Goal: Task Accomplishment & Management: Complete application form

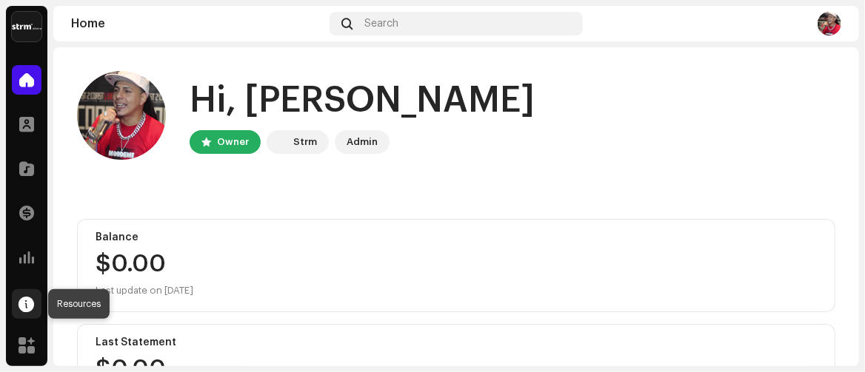
click at [23, 305] on span at bounding box center [27, 304] width 16 height 12
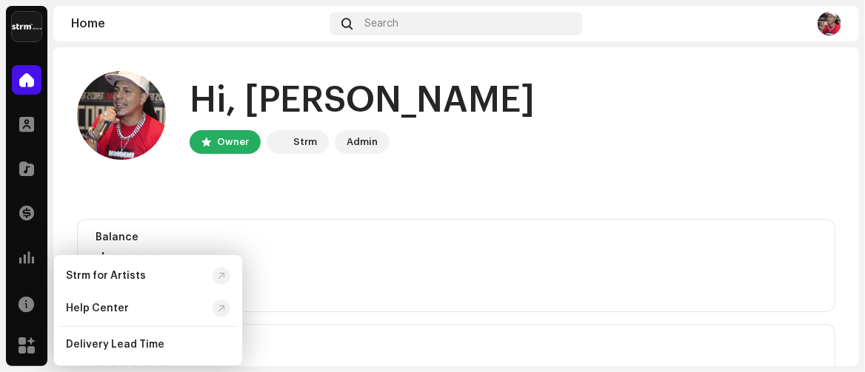
click at [84, 163] on home-user "Hi, [PERSON_NAME] Owner Strm Admin" at bounding box center [456, 127] width 758 height 113
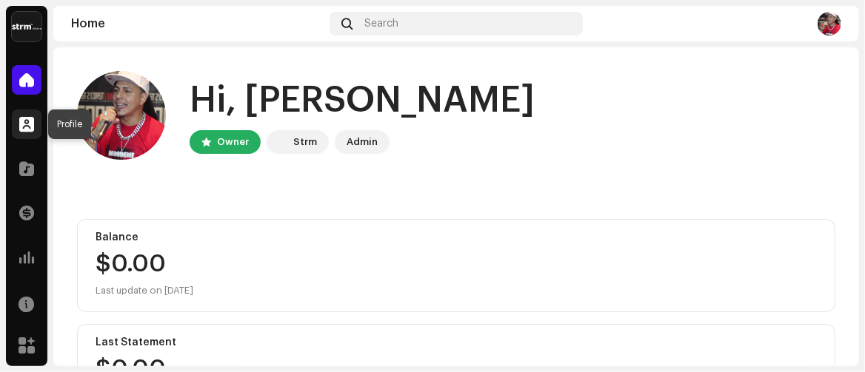
click at [26, 124] on span at bounding box center [26, 124] width 15 height 12
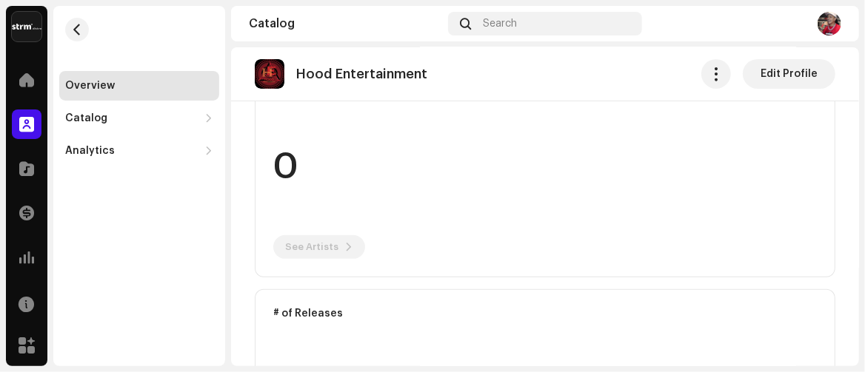
scroll to position [222, 0]
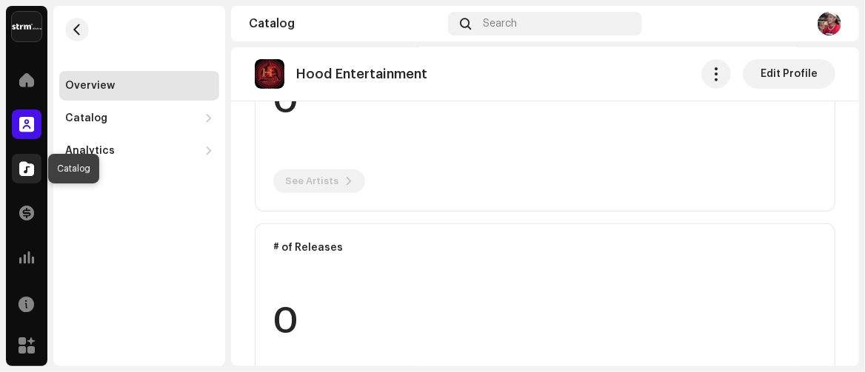
click at [21, 173] on span at bounding box center [26, 169] width 15 height 12
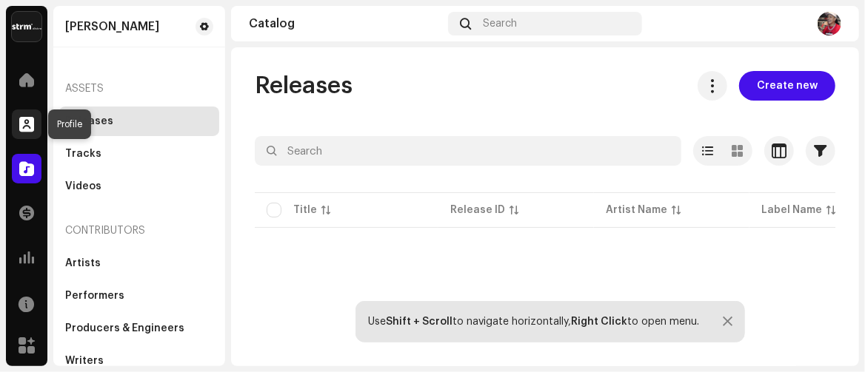
click at [21, 127] on span at bounding box center [26, 124] width 15 height 12
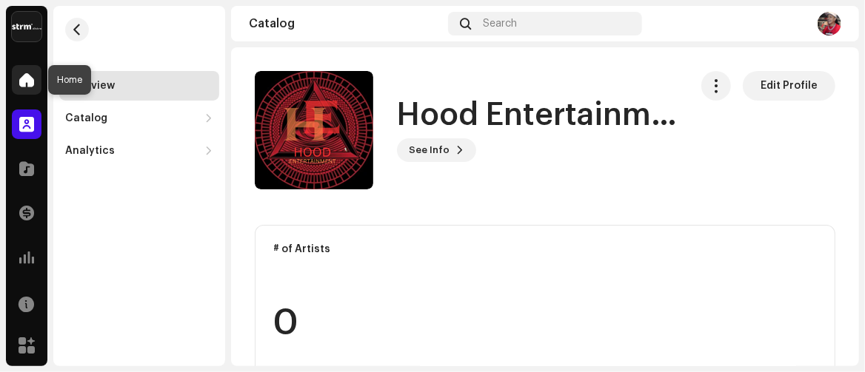
click at [21, 75] on span at bounding box center [26, 80] width 15 height 12
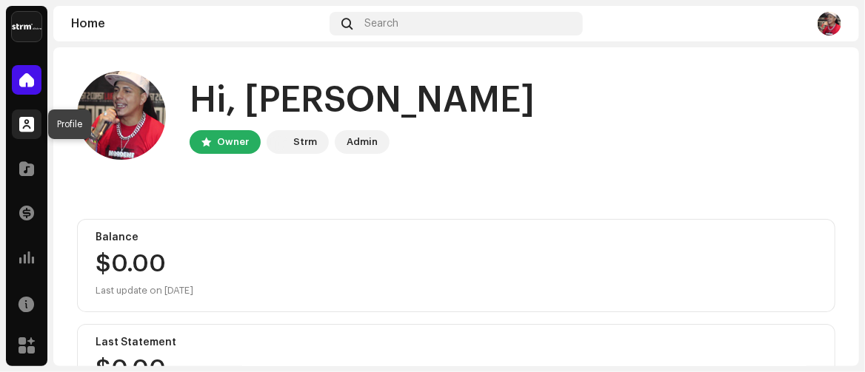
click at [27, 120] on span at bounding box center [26, 124] width 15 height 12
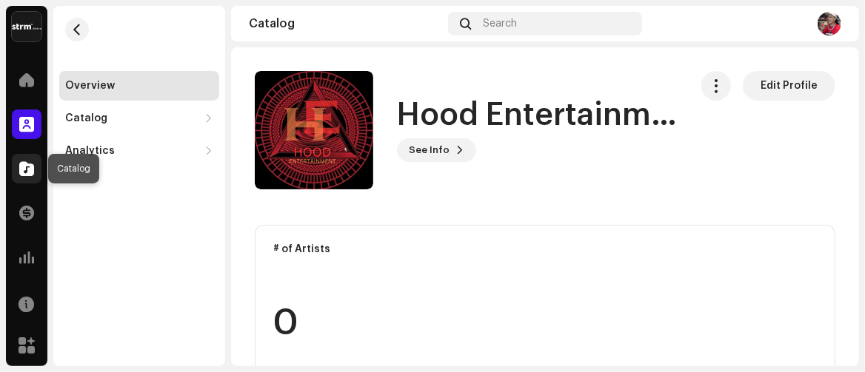
click at [24, 169] on span at bounding box center [26, 169] width 15 height 12
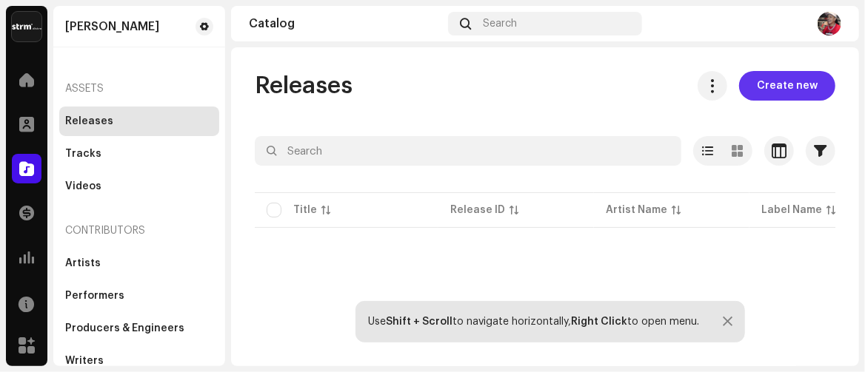
click at [775, 84] on span "Create new" at bounding box center [787, 86] width 61 height 30
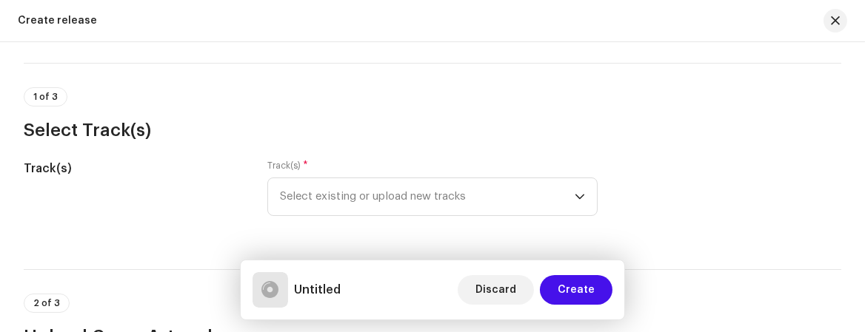
scroll to position [148, 0]
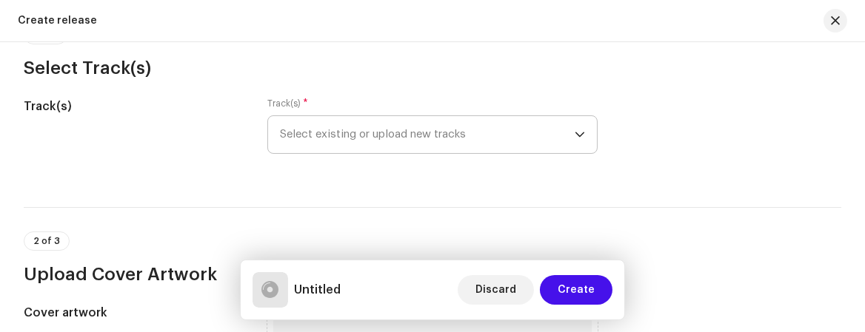
click at [312, 133] on span "Select existing or upload new tracks" at bounding box center [427, 134] width 295 height 37
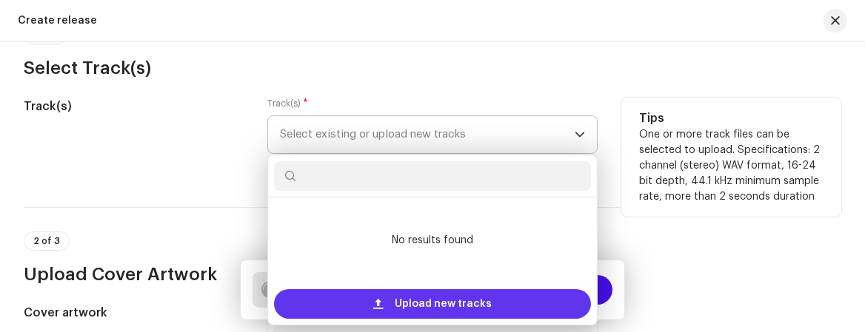
click at [401, 298] on span "Upload new tracks" at bounding box center [443, 304] width 97 height 30
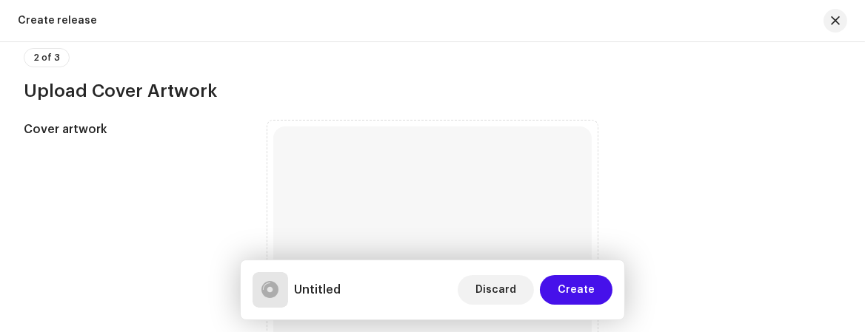
scroll to position [518, 0]
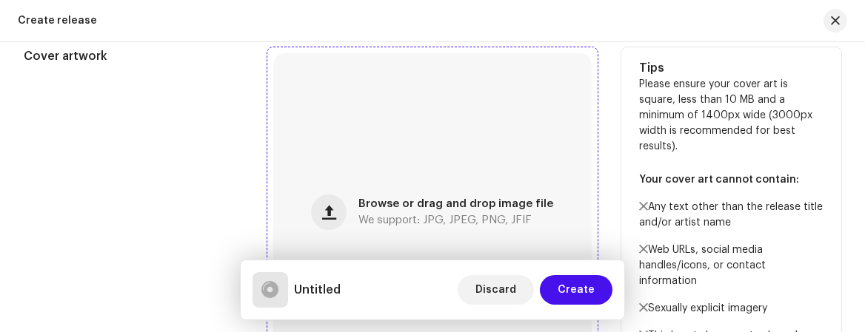
click at [403, 204] on span "Browse or drag and drop image file" at bounding box center [455, 204] width 195 height 10
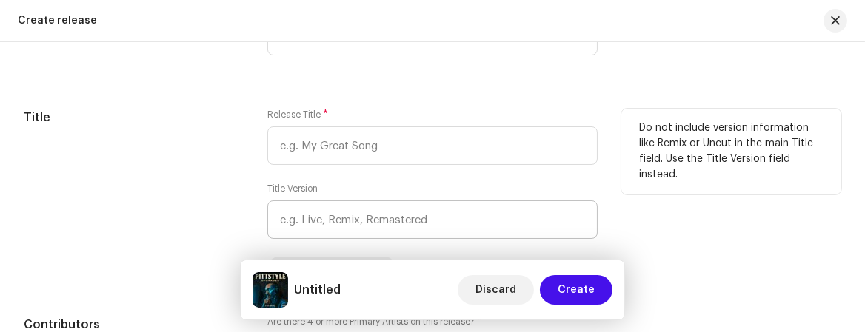
scroll to position [1318, 0]
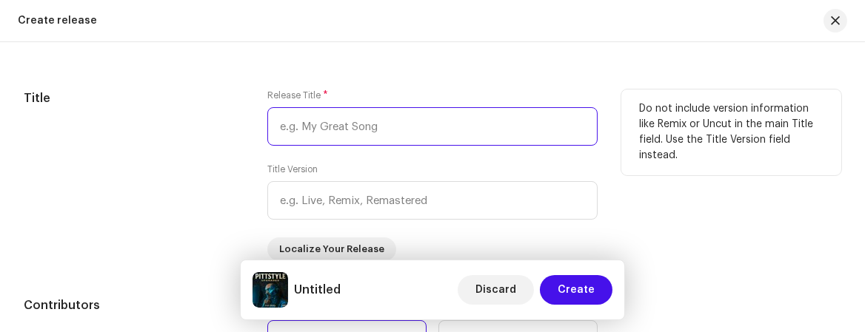
click at [384, 128] on input "text" at bounding box center [432, 126] width 330 height 39
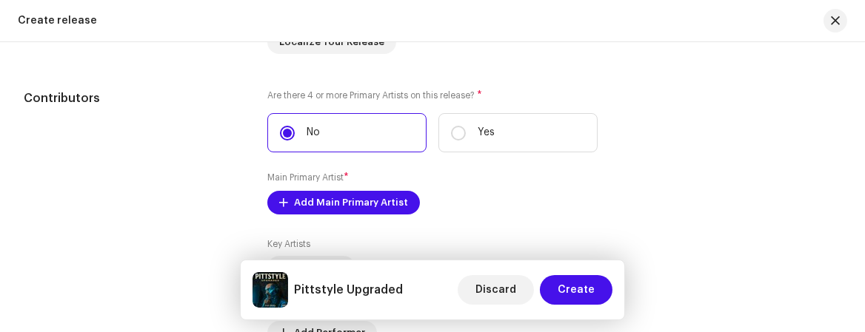
scroll to position [1540, 0]
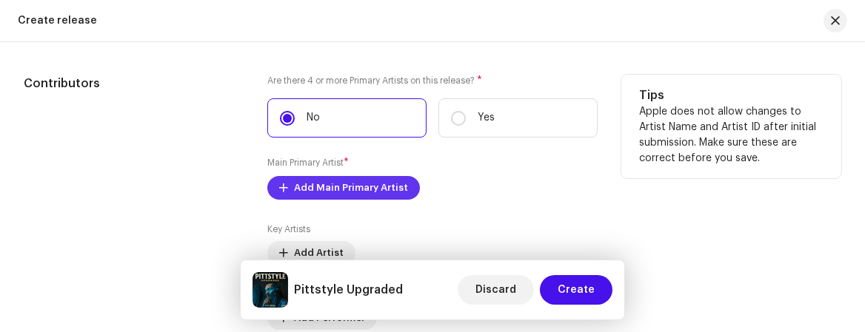
type input "Pittstyle Upgraded"
click at [322, 193] on span "Add Main Primary Artist" at bounding box center [351, 188] width 114 height 30
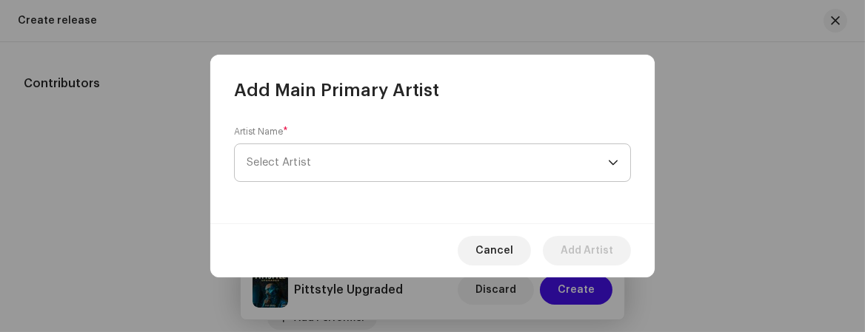
click at [274, 164] on span "Select Artist" at bounding box center [279, 162] width 64 height 11
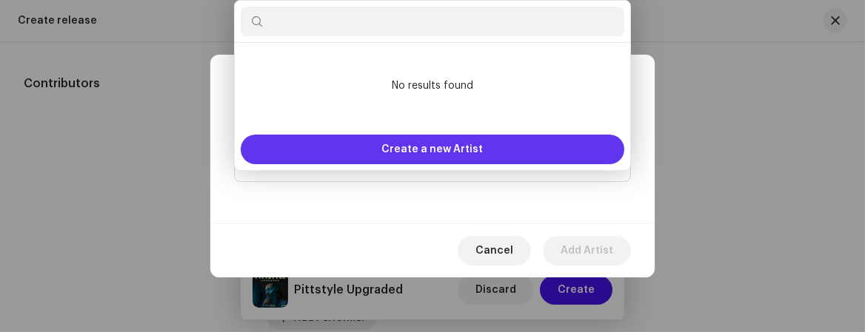
click at [361, 150] on div "Create a new Artist" at bounding box center [433, 150] width 384 height 30
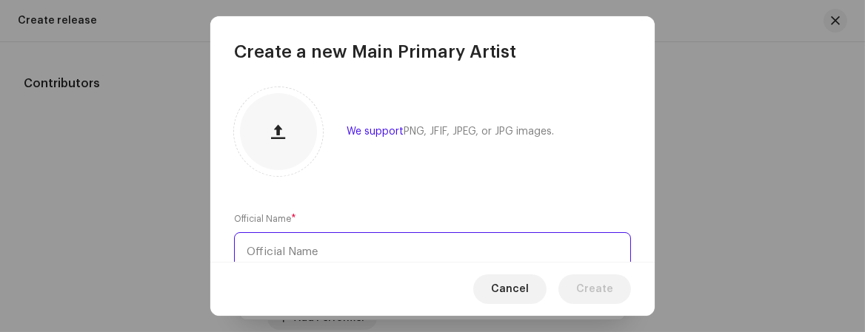
click at [285, 243] on input "text" at bounding box center [432, 251] width 397 height 39
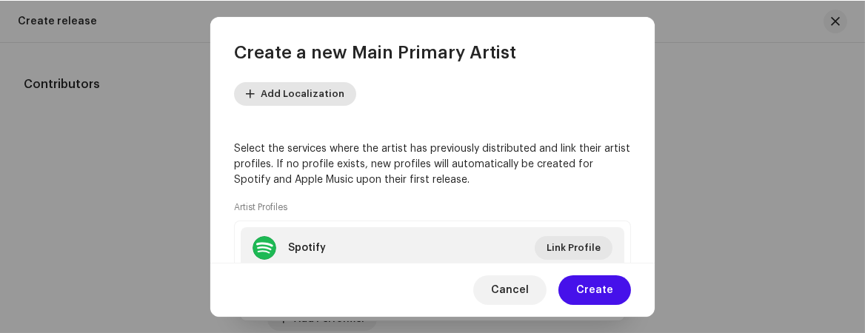
scroll to position [296, 0]
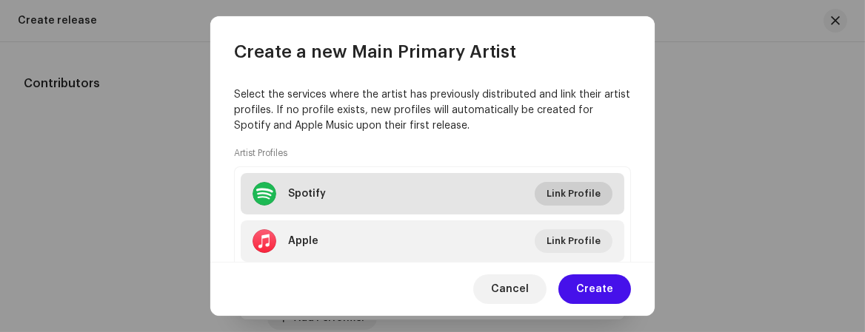
type input "[PERSON_NAME]"
click at [558, 187] on span "Link Profile" at bounding box center [573, 194] width 54 height 30
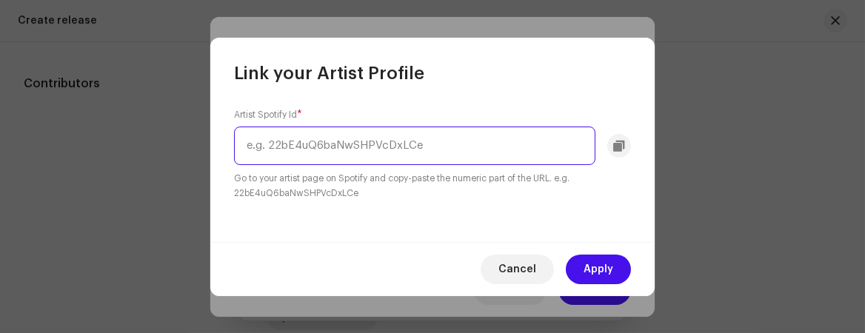
click at [296, 138] on input "text" at bounding box center [414, 146] width 361 height 39
paste input "0sis7Cy36EXIQpsmDH9tGy"
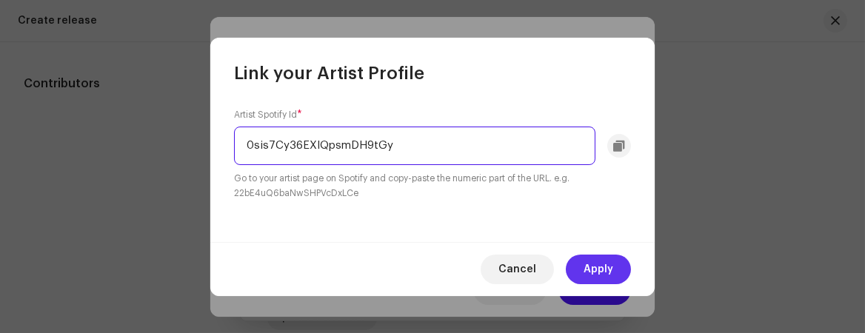
type input "0sis7Cy36EXIQpsmDH9tGy"
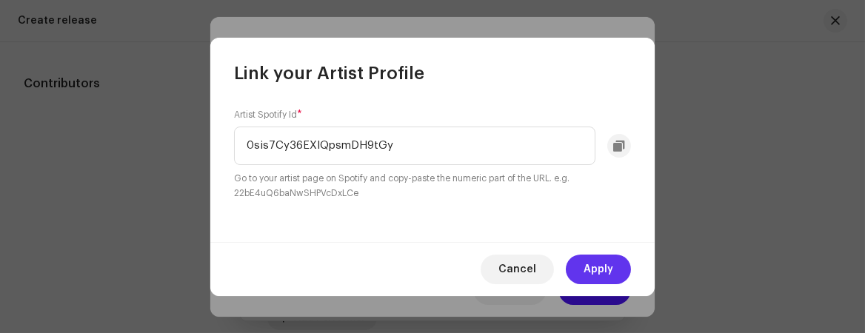
click at [605, 272] on span "Apply" at bounding box center [598, 270] width 30 height 30
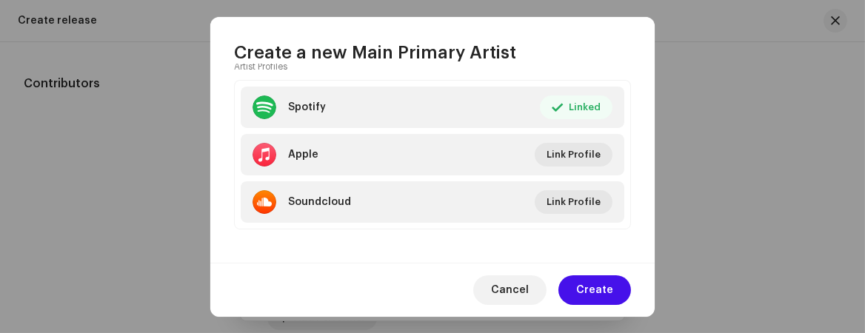
scroll to position [390, 0]
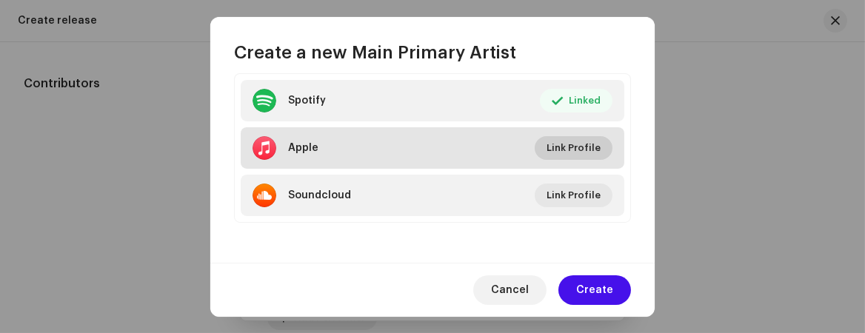
click at [566, 144] on span "Link Profile" at bounding box center [573, 148] width 54 height 30
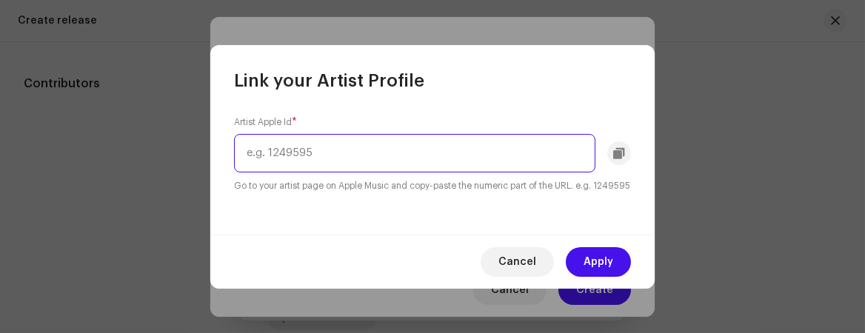
paste input "1692248321"
type input "1692248321"
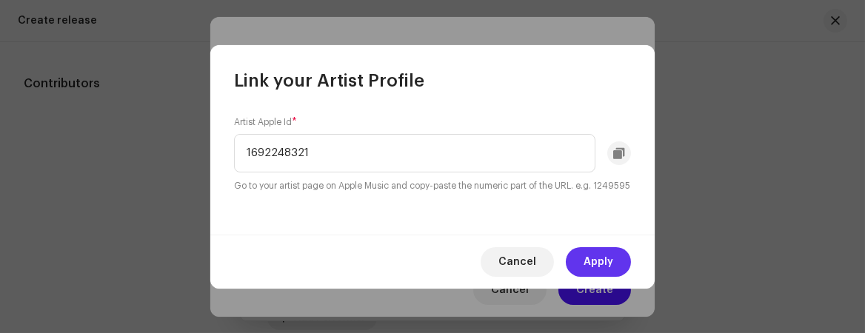
drag, startPoint x: 600, startPoint y: 274, endPoint x: 538, endPoint y: 270, distance: 62.4
click at [599, 274] on span "Apply" at bounding box center [598, 262] width 30 height 30
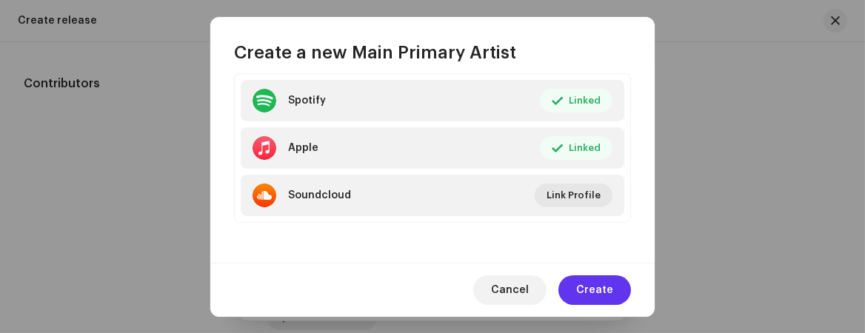
click at [589, 286] on span "Create" at bounding box center [594, 290] width 37 height 30
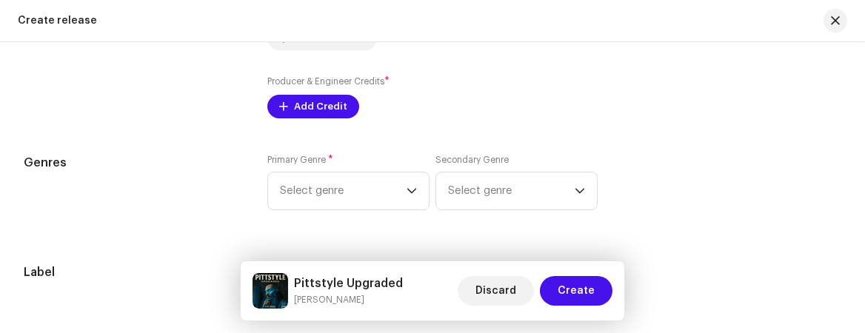
scroll to position [1910, 0]
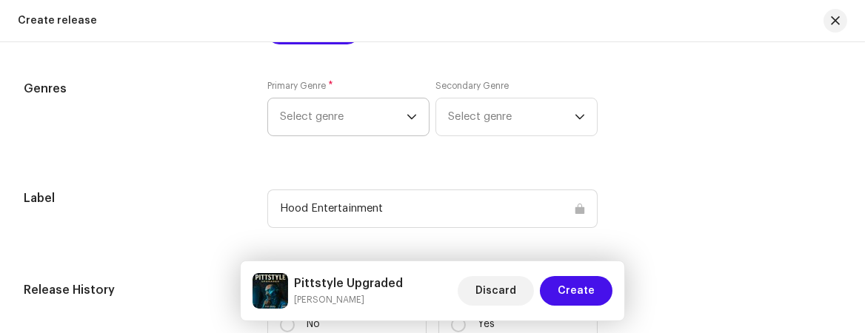
click at [386, 124] on span "Select genre" at bounding box center [343, 116] width 127 height 37
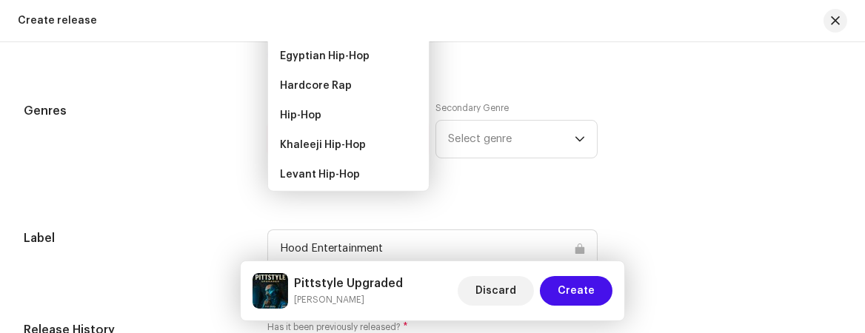
scroll to position [0, 0]
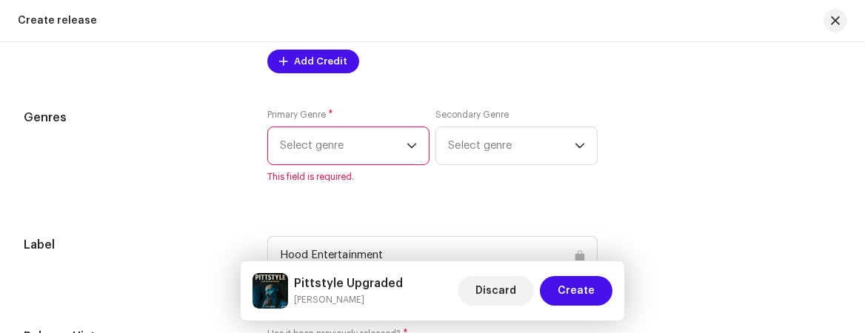
click at [339, 146] on span "Select genre" at bounding box center [343, 145] width 127 height 37
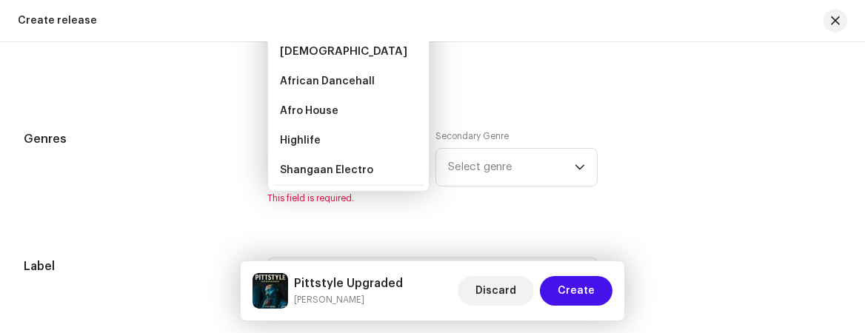
scroll to position [1825, 0]
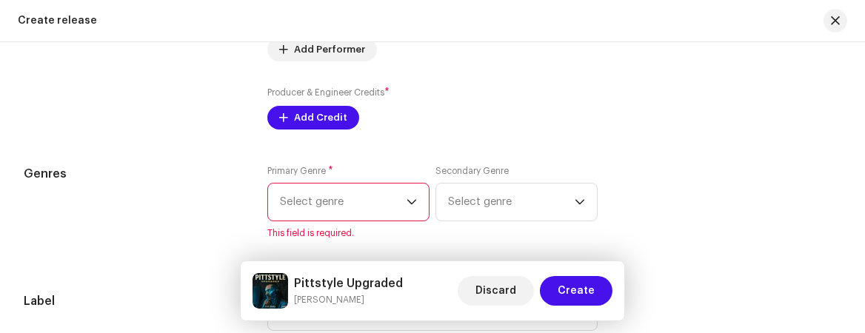
click at [409, 204] on icon "dropdown trigger" at bounding box center [411, 202] width 10 height 10
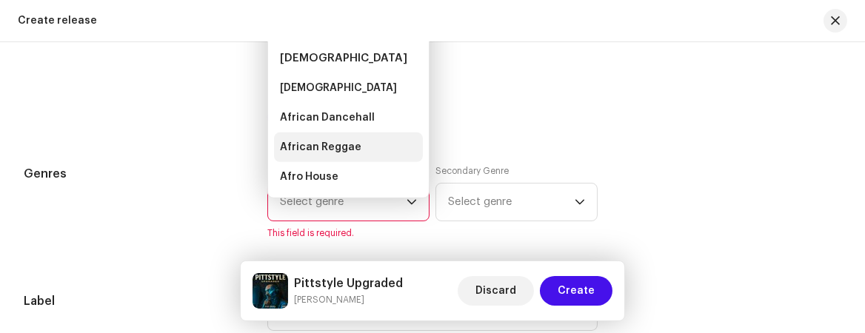
scroll to position [1803, 0]
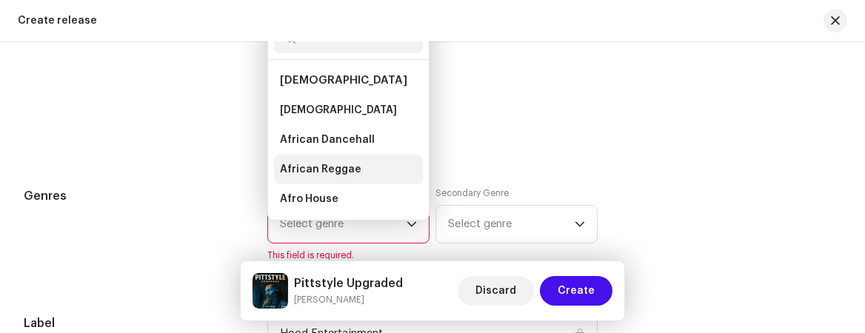
click at [413, 201] on li "Afro House" at bounding box center [348, 199] width 149 height 30
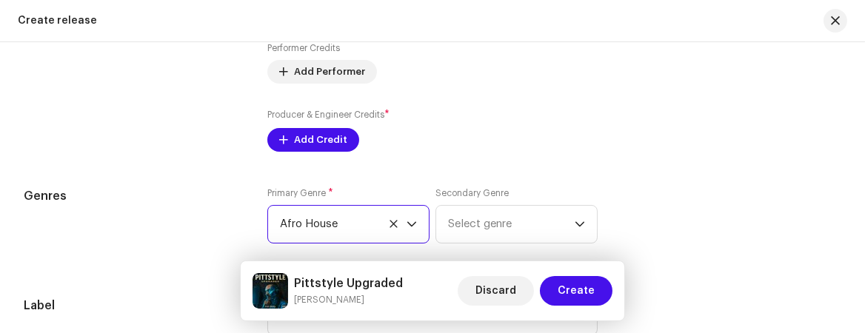
click at [406, 225] on icon "dropdown trigger" at bounding box center [411, 224] width 10 height 10
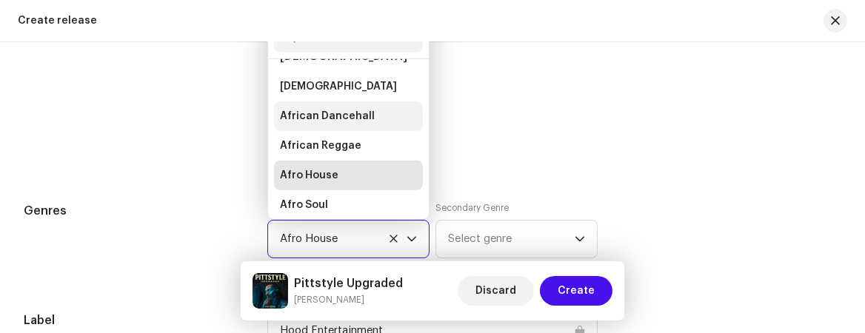
scroll to position [0, 0]
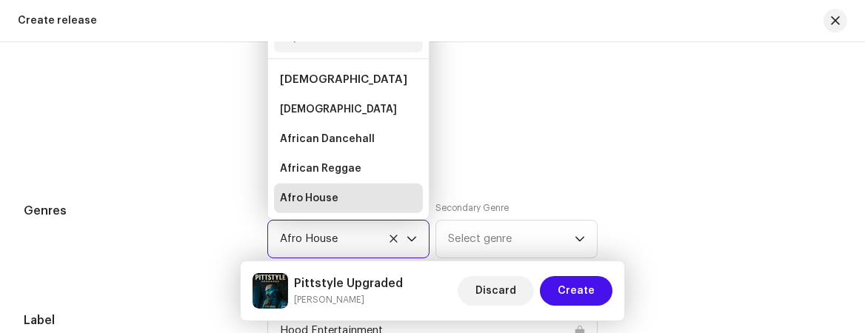
click at [332, 46] on input "text" at bounding box center [348, 38] width 149 height 30
type input "h"
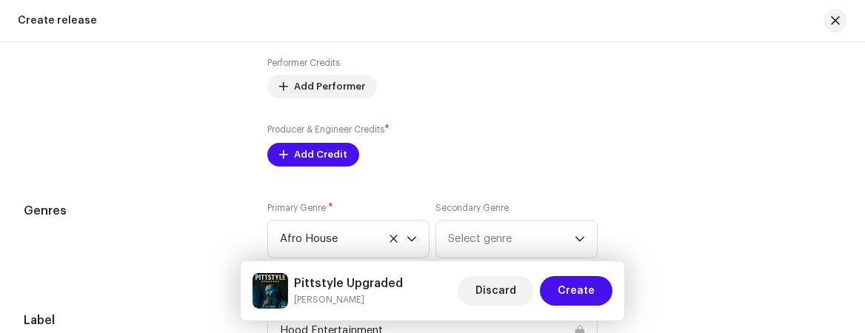
scroll to position [1781, 0]
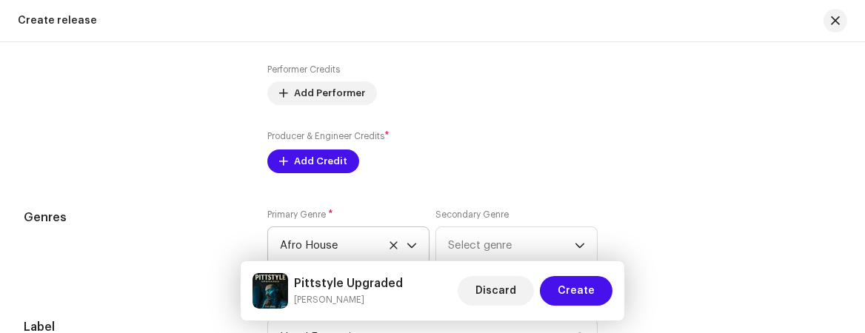
click at [409, 245] on icon "dropdown trigger" at bounding box center [411, 246] width 10 height 10
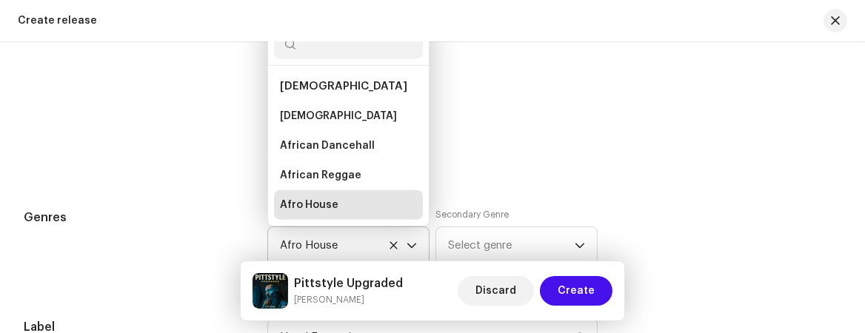
scroll to position [23, 0]
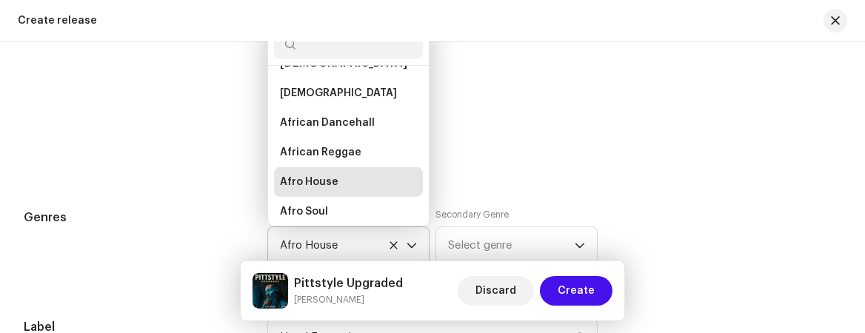
click at [389, 247] on icon at bounding box center [392, 245] width 7 height 7
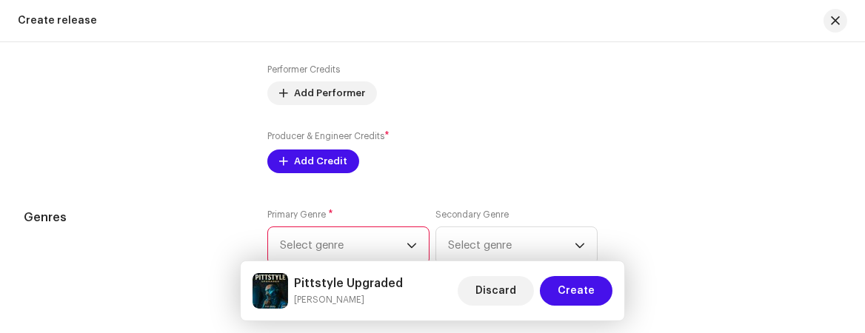
scroll to position [1856, 0]
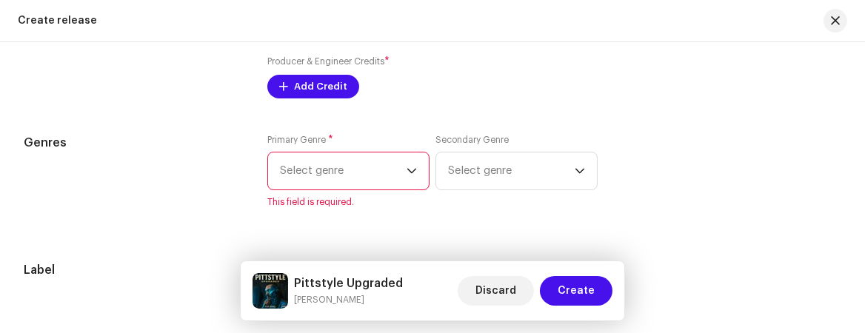
click at [409, 173] on icon "dropdown trigger" at bounding box center [411, 171] width 10 height 10
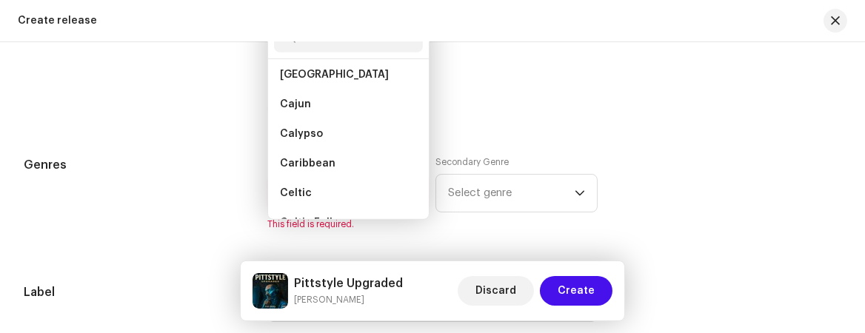
scroll to position [13225, 0]
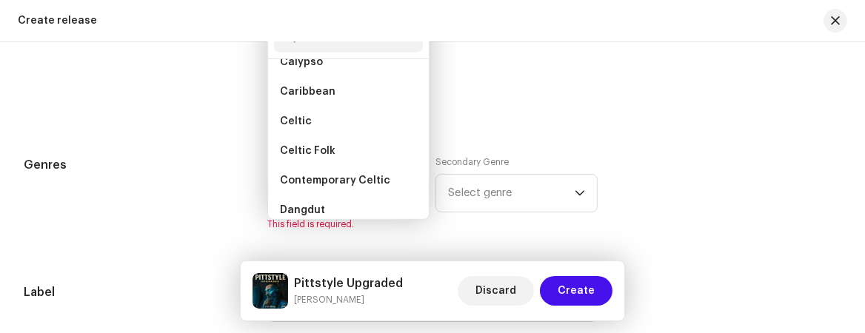
click at [315, 43] on input "text" at bounding box center [348, 38] width 149 height 30
type input "h"
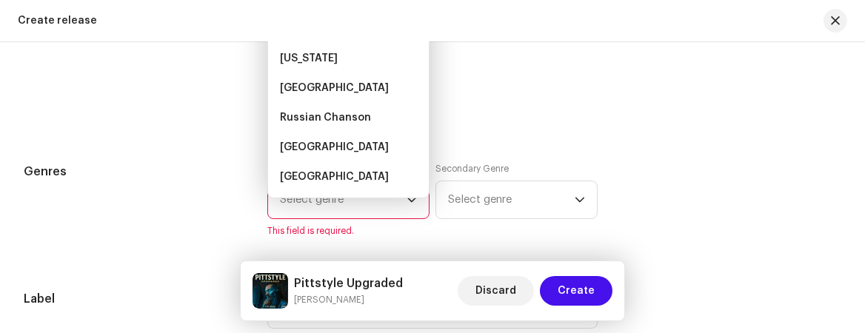
scroll to position [0, 0]
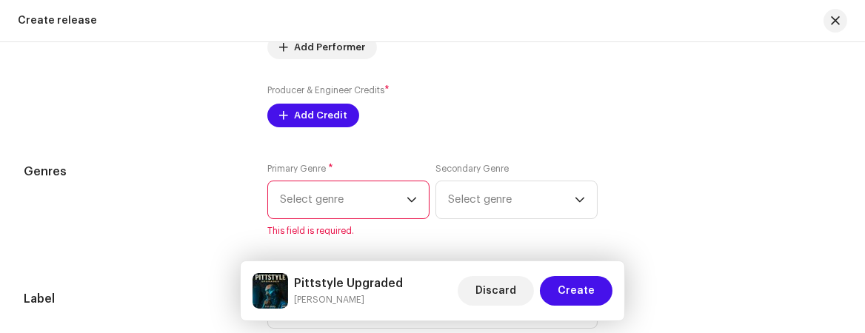
click at [401, 198] on span "Select genre" at bounding box center [343, 199] width 127 height 37
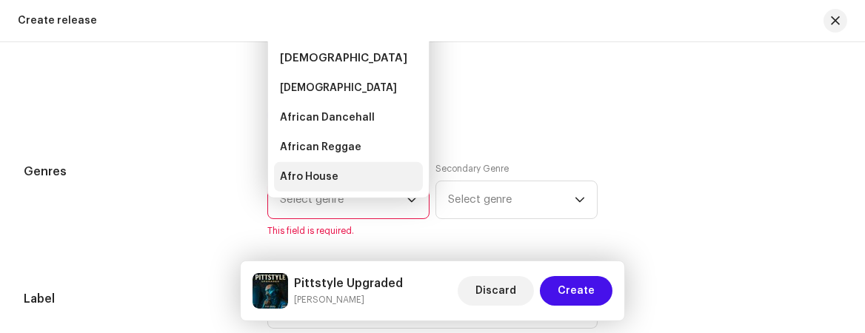
scroll to position [1806, 0]
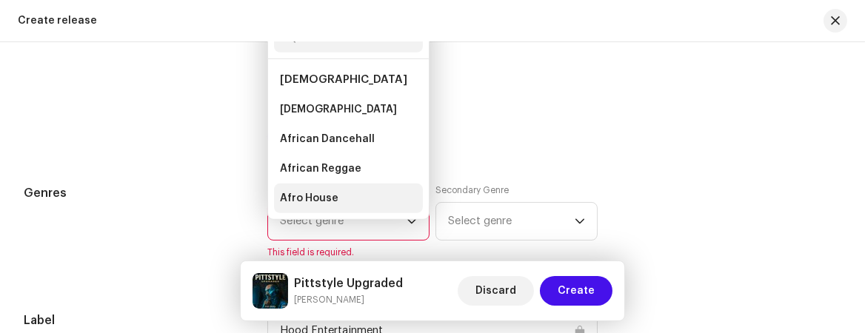
click at [411, 199] on li "Afro House" at bounding box center [348, 199] width 149 height 30
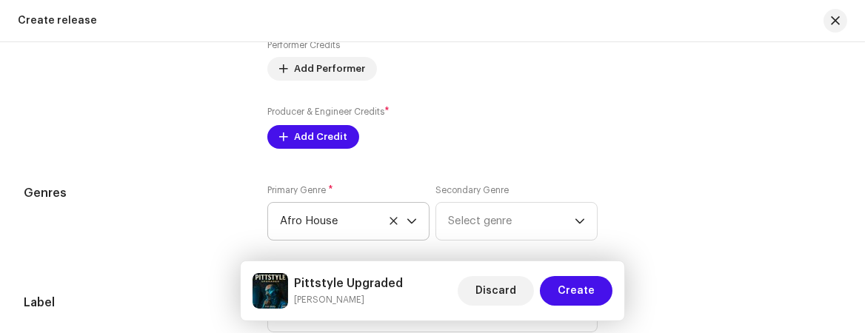
click at [389, 224] on icon at bounding box center [394, 221] width 10 height 10
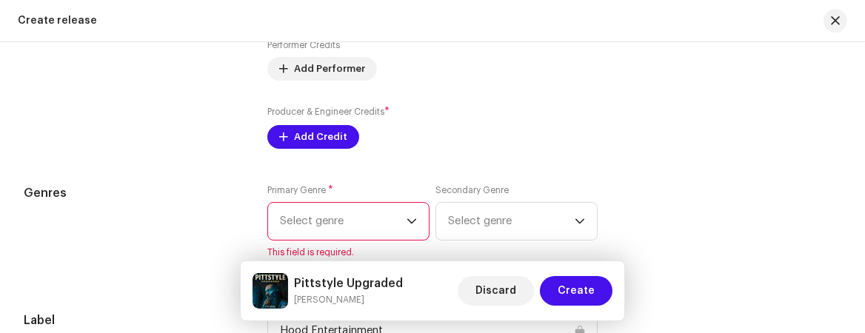
click at [409, 223] on icon "dropdown trigger" at bounding box center [411, 221] width 10 height 10
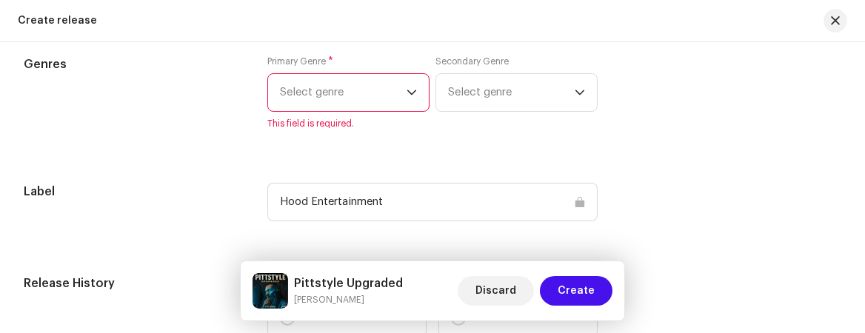
scroll to position [1936, 0]
click at [353, 86] on span "Select genre" at bounding box center [343, 91] width 127 height 37
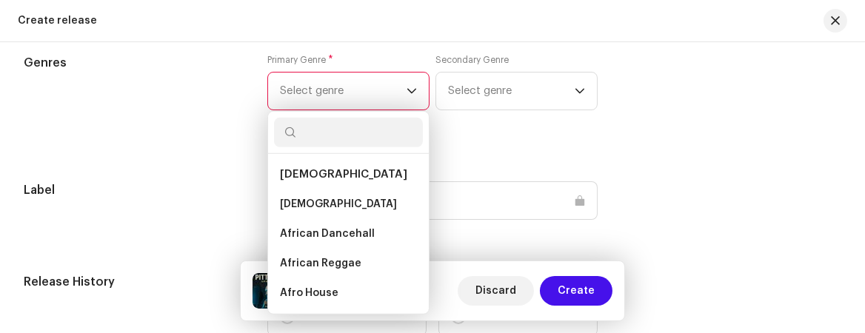
click at [331, 135] on input "text" at bounding box center [348, 133] width 149 height 30
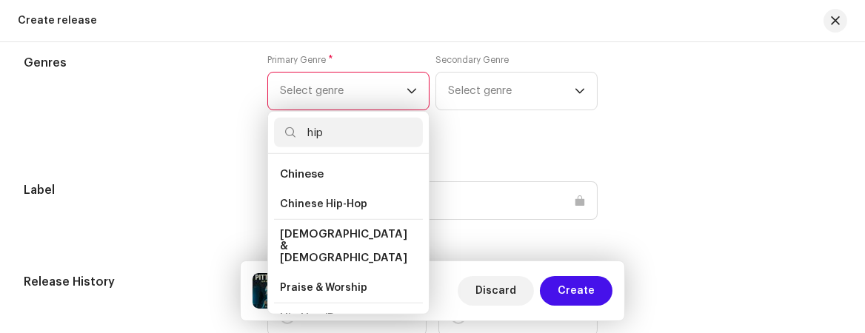
type input "hip"
click at [318, 312] on span "Hip Hop/Rap" at bounding box center [314, 317] width 68 height 11
click at [305, 312] on span "Hip Hop/Rap" at bounding box center [314, 317] width 68 height 11
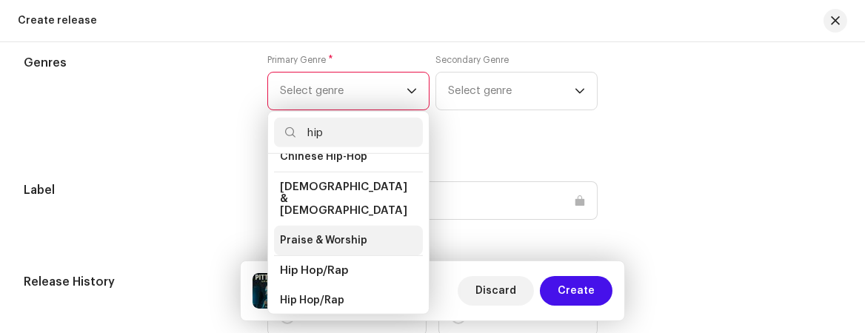
scroll to position [73, 0]
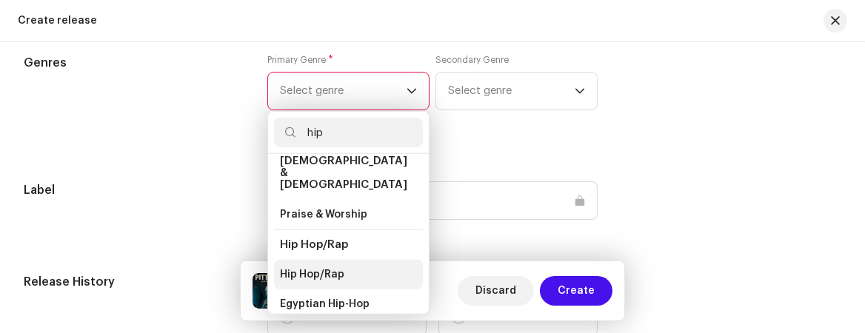
click at [325, 267] on span "Hip Hop/Rap" at bounding box center [312, 274] width 64 height 15
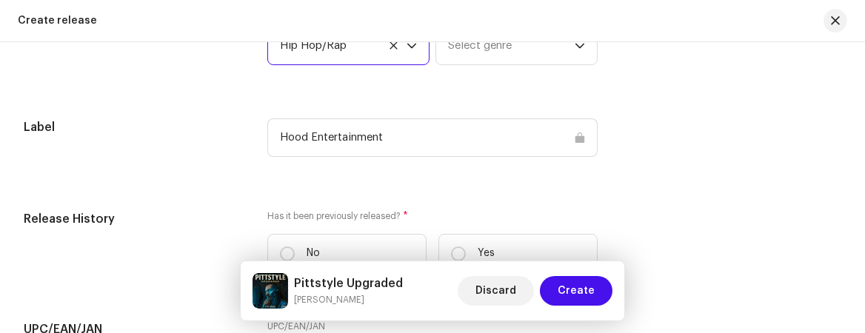
scroll to position [2010, 0]
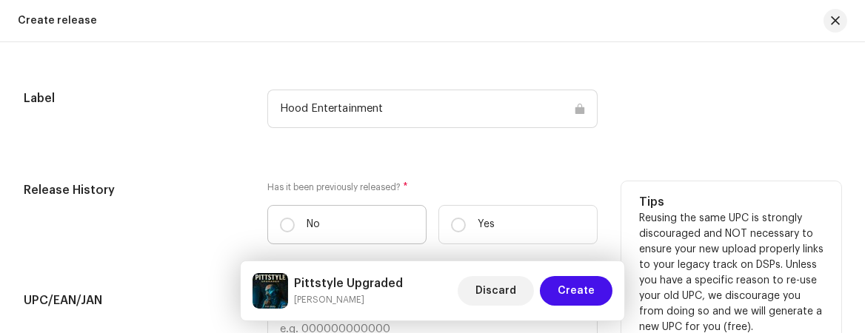
drag, startPoint x: 281, startPoint y: 232, endPoint x: 308, endPoint y: 220, distance: 29.2
click at [280, 232] on input "No" at bounding box center [287, 225] width 15 height 15
radio input "true"
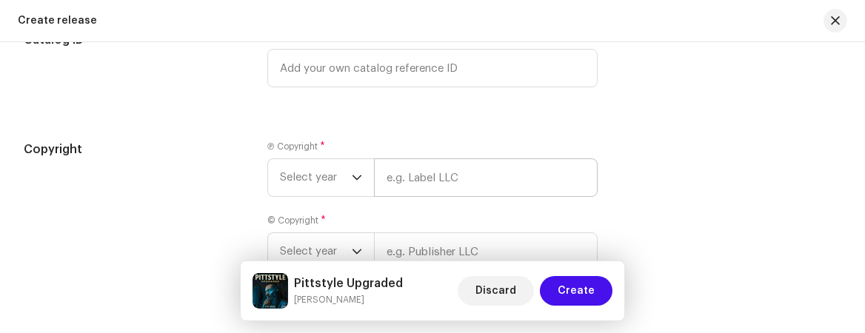
scroll to position [2454, 0]
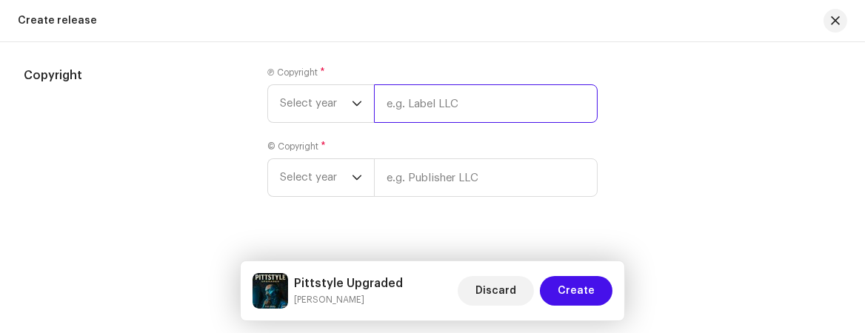
click at [446, 107] on input "text" at bounding box center [486, 103] width 224 height 39
type input "Hood Entertainment"
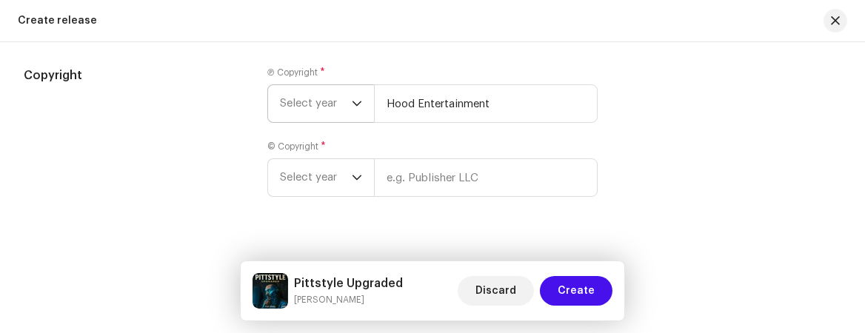
click at [348, 116] on span "Select year" at bounding box center [316, 103] width 72 height 37
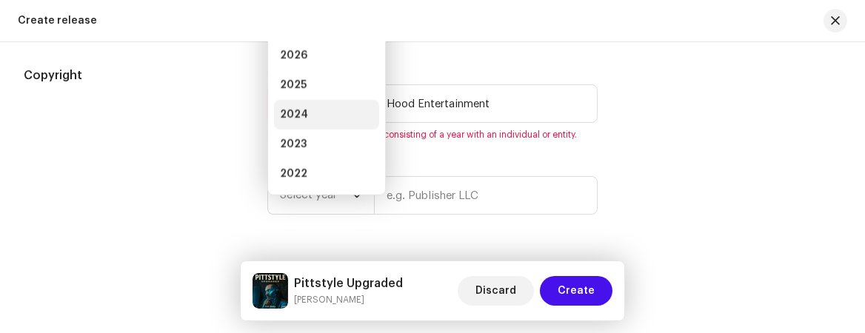
scroll to position [2432, 0]
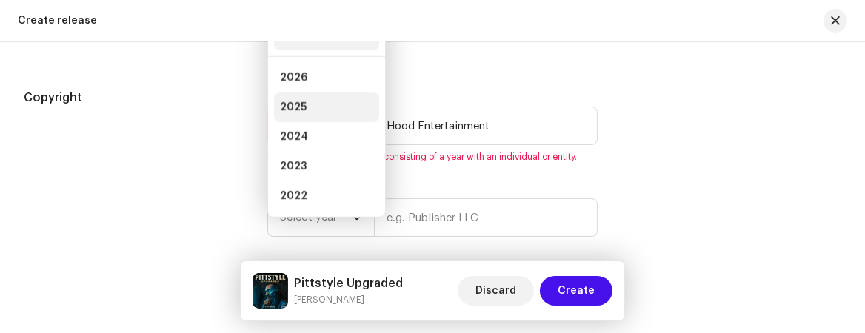
click at [308, 115] on li "2025" at bounding box center [326, 108] width 105 height 30
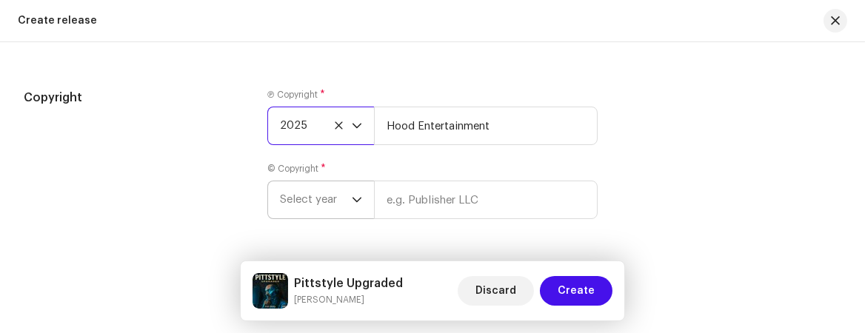
click at [357, 200] on div "dropdown trigger" at bounding box center [357, 199] width 10 height 37
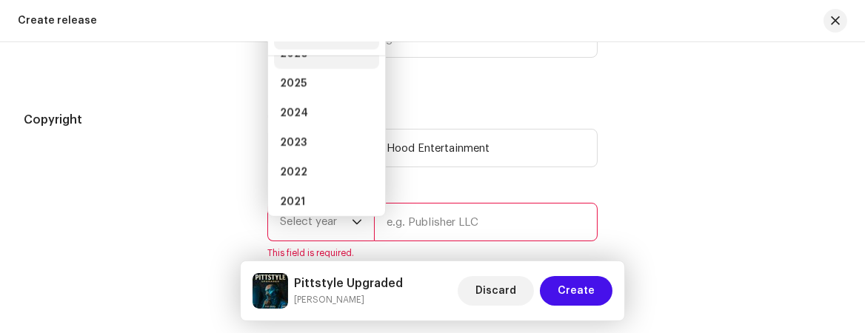
scroll to position [5, 0]
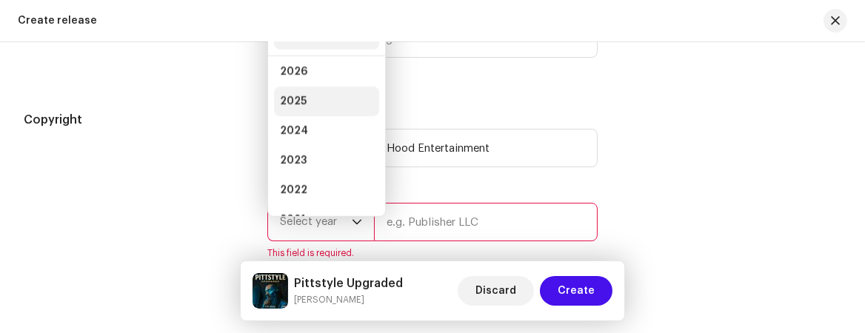
click at [293, 109] on span "2025" at bounding box center [293, 101] width 27 height 15
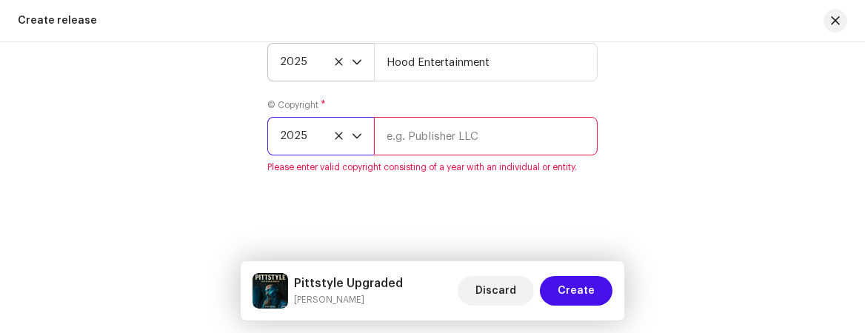
scroll to position [2504, 0]
click at [443, 141] on input "text" at bounding box center [486, 136] width 224 height 39
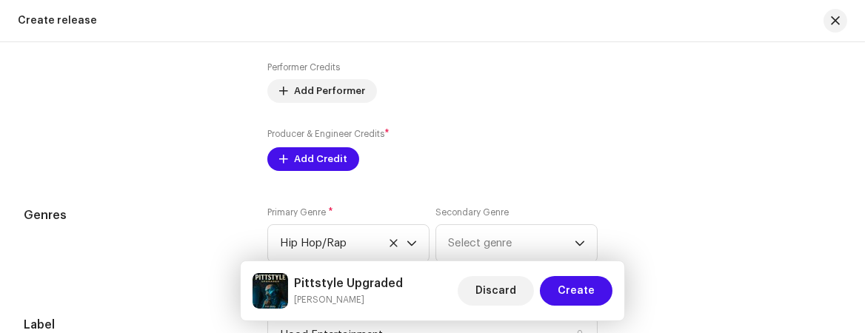
scroll to position [1764, 0]
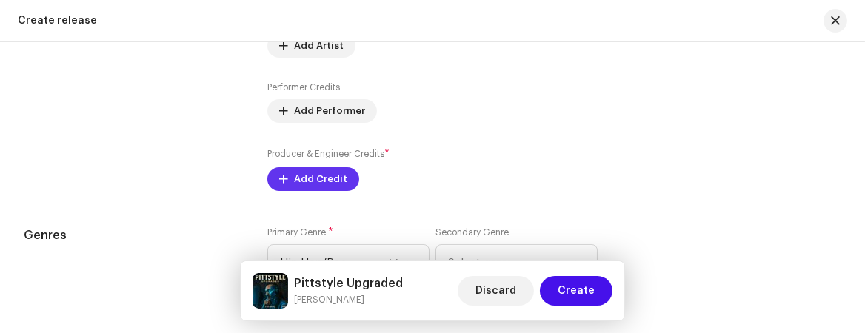
type input "Hood Entertainment"
click at [304, 184] on span "Add Credit" at bounding box center [320, 179] width 53 height 30
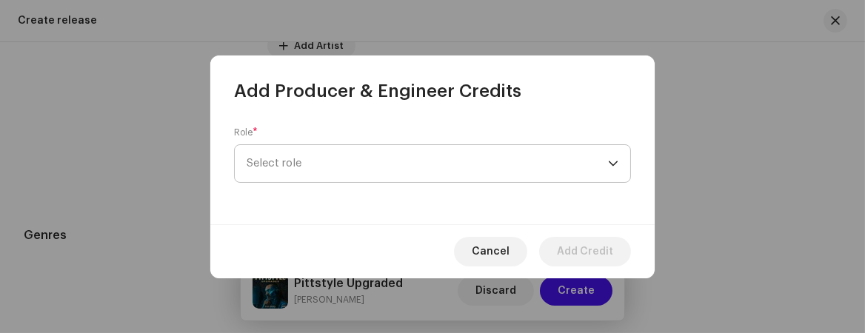
click at [344, 170] on span "Select role" at bounding box center [427, 163] width 361 height 37
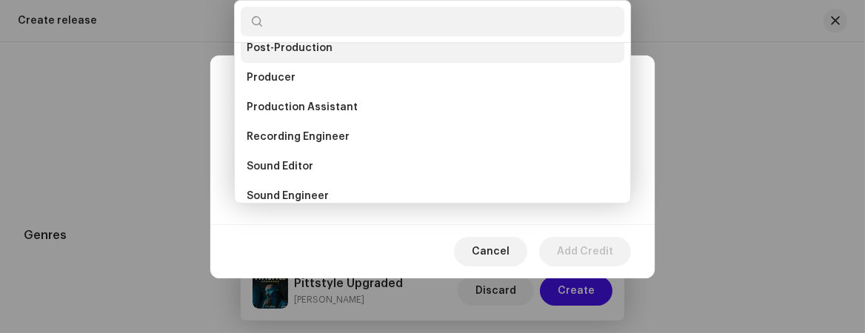
scroll to position [592, 0]
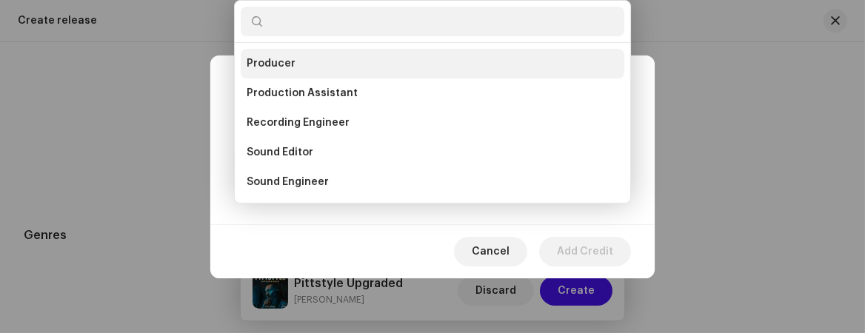
click at [281, 54] on li "Producer" at bounding box center [433, 64] width 384 height 30
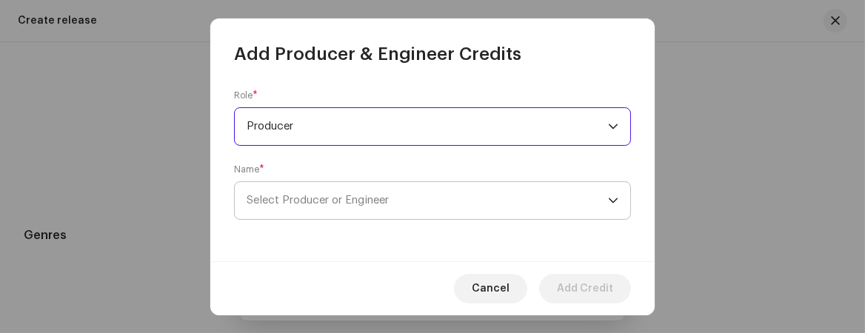
click at [290, 201] on span "Select Producer or Engineer" at bounding box center [318, 200] width 142 height 11
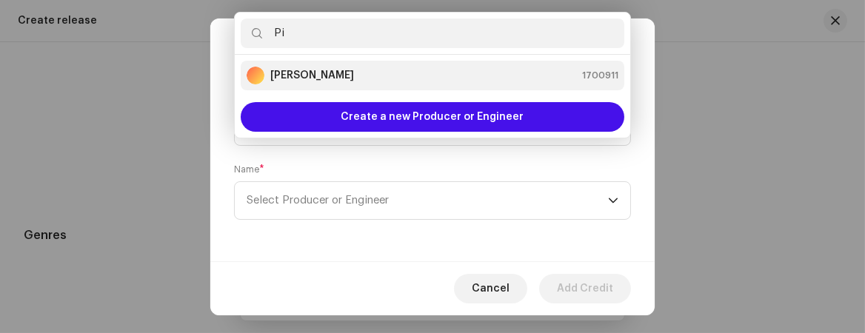
type input "Pi"
click at [300, 73] on strong "[PERSON_NAME]" at bounding box center [312, 75] width 84 height 15
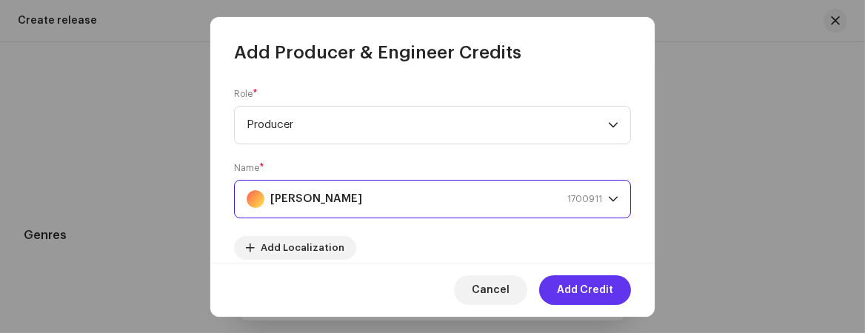
click at [593, 292] on span "Add Credit" at bounding box center [585, 290] width 56 height 30
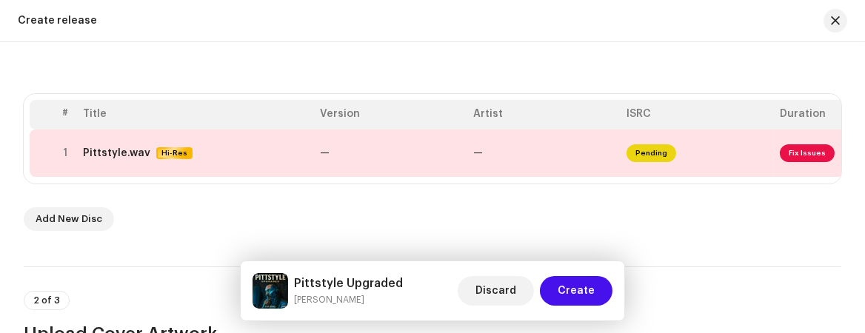
scroll to position [252, 0]
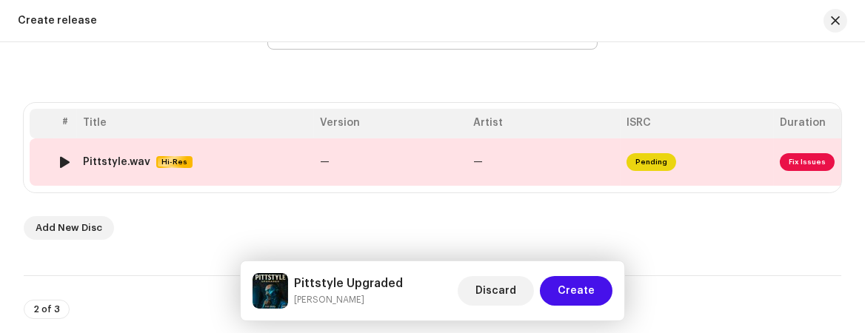
click at [810, 159] on span "Fix Issues" at bounding box center [807, 162] width 55 height 18
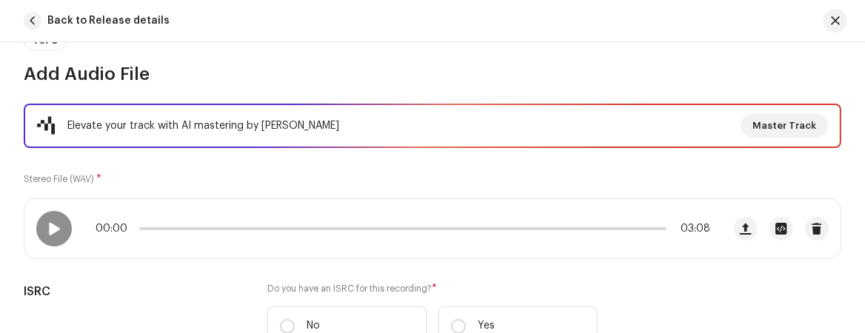
scroll to position [221, 0]
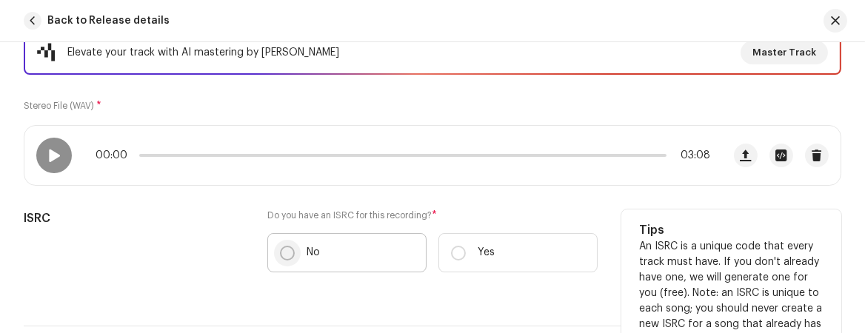
click at [280, 249] on input "No" at bounding box center [287, 253] width 15 height 15
radio input "true"
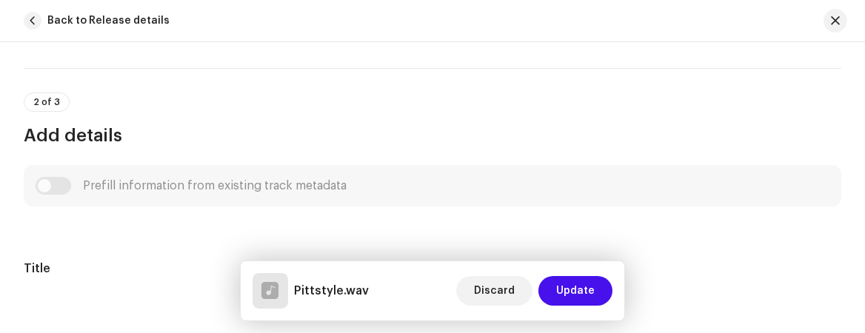
scroll to position [592, 0]
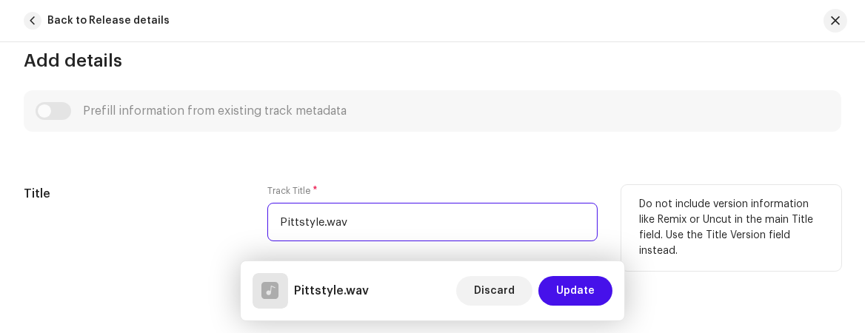
drag, startPoint x: 358, startPoint y: 219, endPoint x: 230, endPoint y: 218, distance: 127.4
click at [230, 218] on div "Title Track Title * Pittstyle.wav Title Version Localize Your Track Do not incl…" at bounding box center [432, 271] width 817 height 172
click at [284, 217] on input "pittstyle u" at bounding box center [432, 222] width 330 height 39
click at [331, 215] on input "Pittstyle u" at bounding box center [432, 222] width 330 height 39
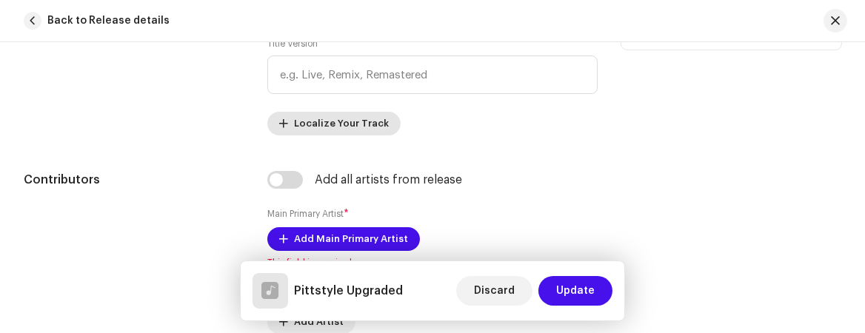
scroll to position [888, 0]
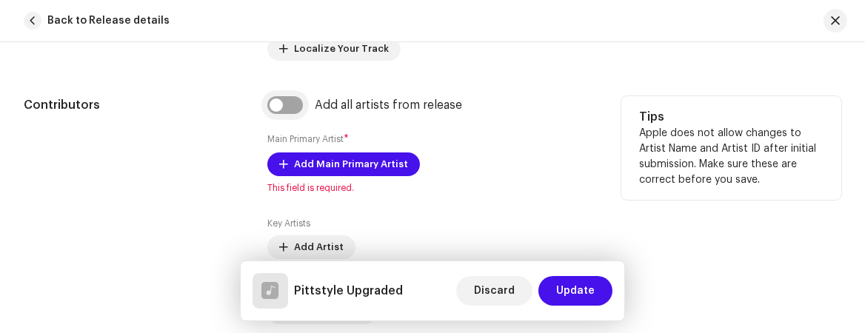
type input "Pittstyle Upgraded"
click at [289, 101] on input "checkbox" at bounding box center [285, 105] width 36 height 18
checkbox input "true"
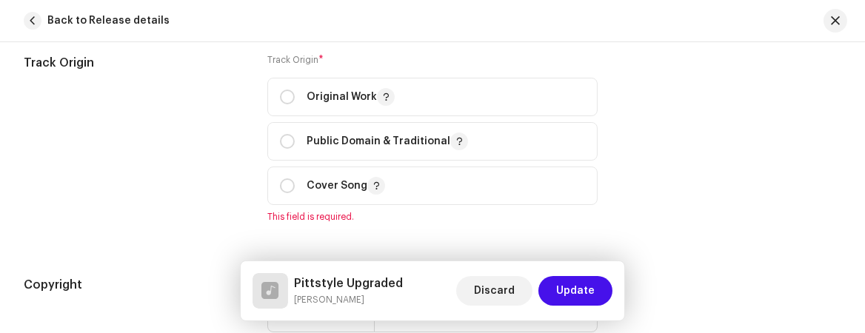
scroll to position [1777, 0]
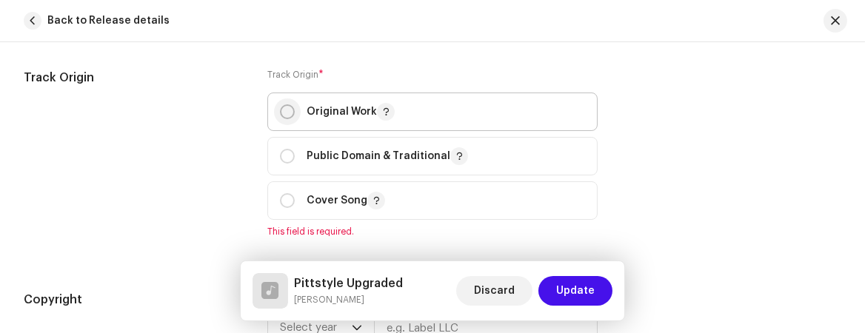
click at [287, 111] on input "radio" at bounding box center [287, 111] width 15 height 15
radio input "true"
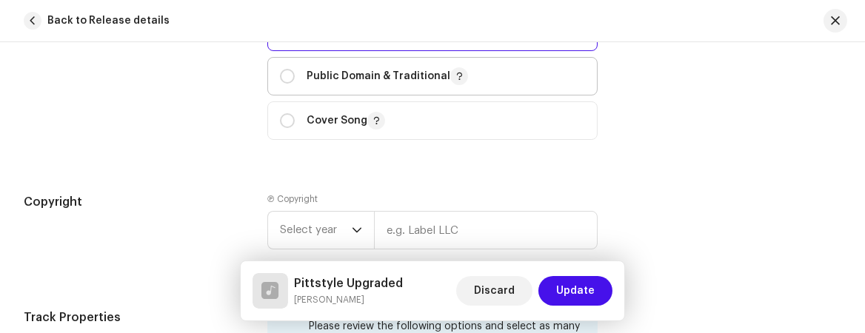
scroll to position [1925, 0]
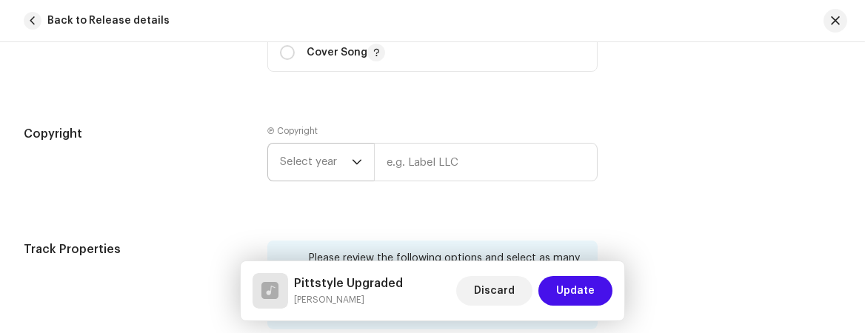
click at [332, 163] on span "Select year" at bounding box center [316, 162] width 72 height 37
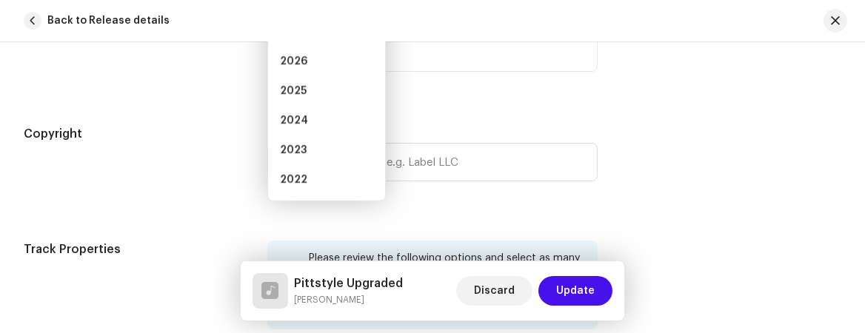
scroll to position [1903, 0]
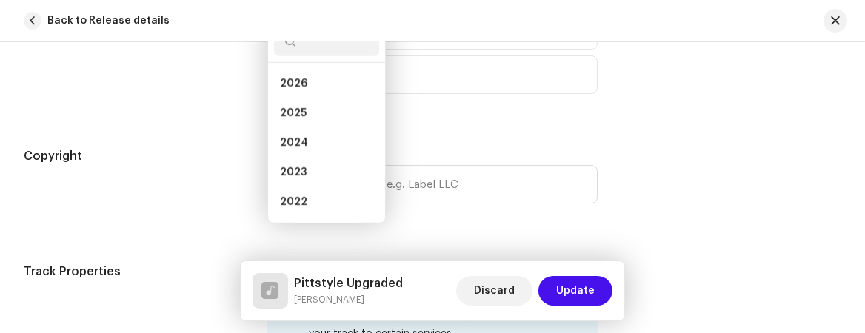
click at [756, 104] on div "Track Origin Track Origin * Original Work Public Domain & Traditional Cover Song" at bounding box center [432, 27] width 817 height 169
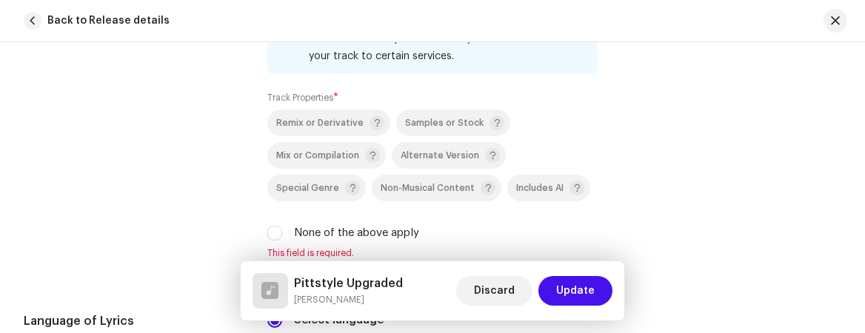
scroll to position [2199, 0]
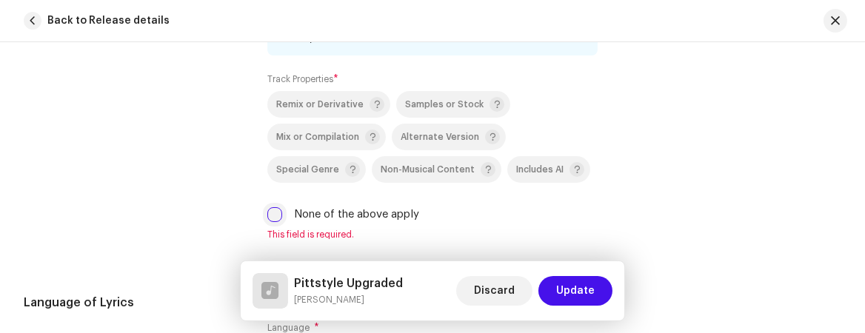
click at [269, 212] on input "None of the above apply" at bounding box center [274, 214] width 15 height 15
checkbox input "true"
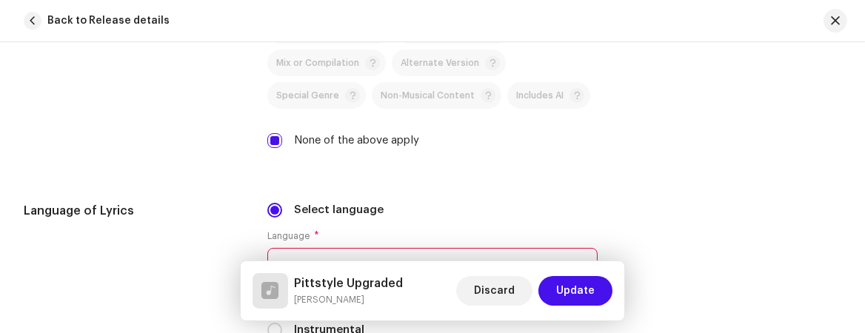
scroll to position [2347, 0]
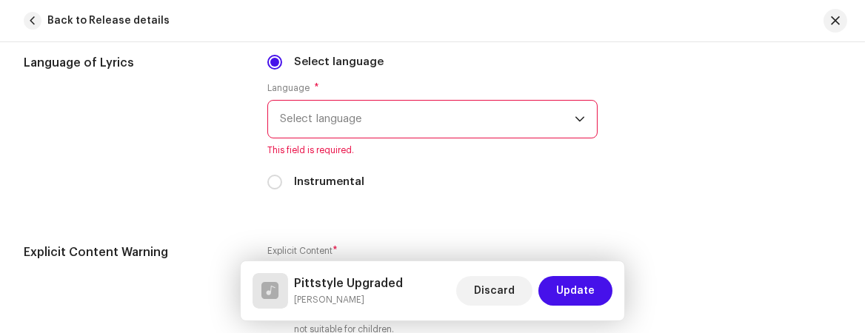
click at [478, 124] on span "Select language" at bounding box center [427, 119] width 295 height 37
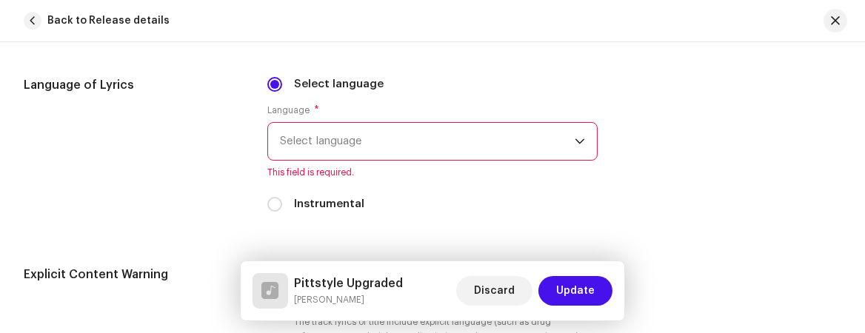
scroll to position [2392, 0]
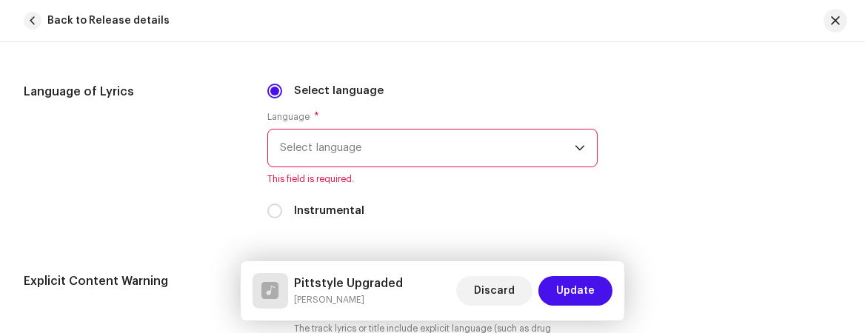
click at [431, 150] on span "Select language" at bounding box center [427, 148] width 295 height 37
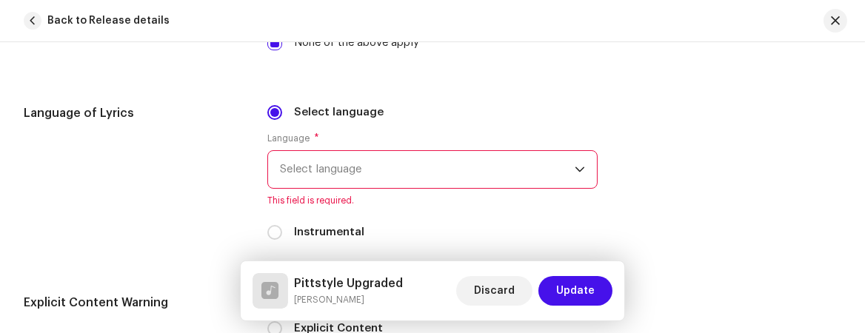
scroll to position [2364, 0]
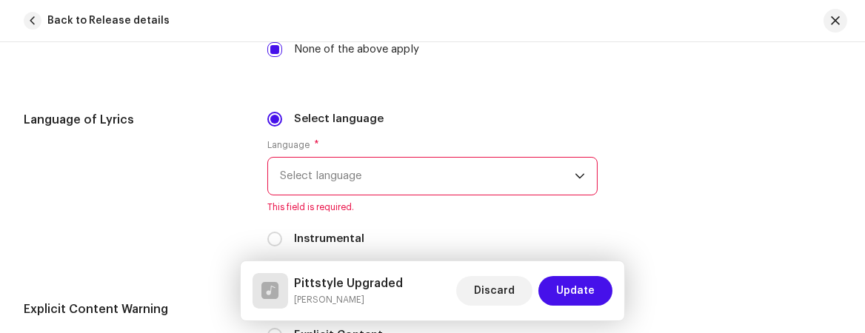
click at [386, 172] on span "Select language" at bounding box center [427, 176] width 295 height 37
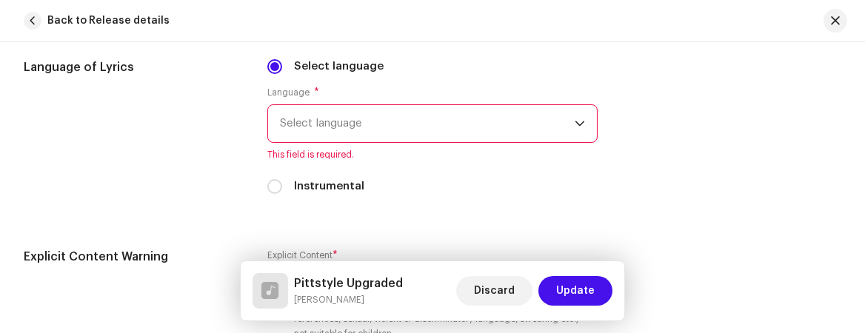
click at [314, 129] on span "Select language" at bounding box center [427, 123] width 295 height 37
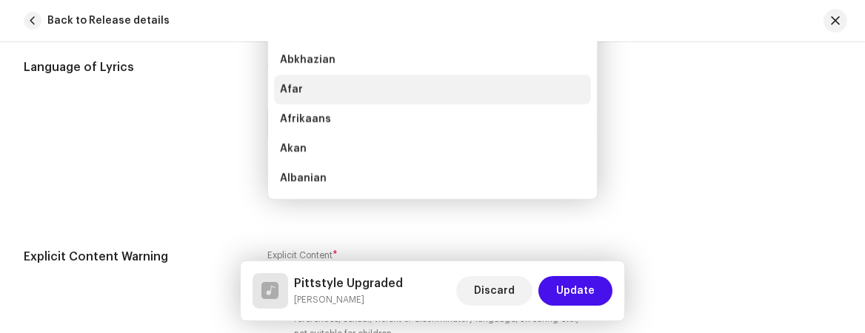
scroll to position [2394, 0]
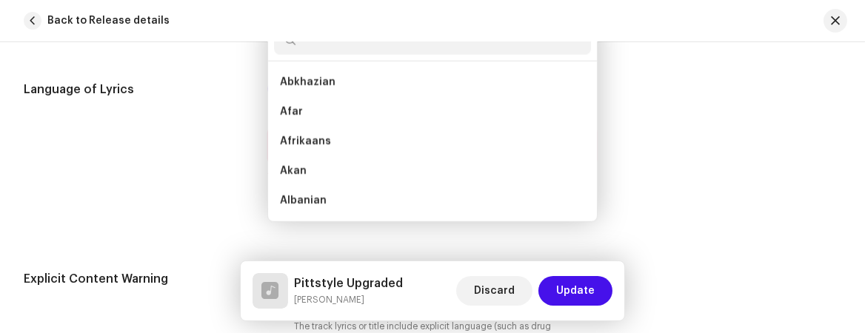
click at [313, 50] on input "text" at bounding box center [432, 40] width 317 height 30
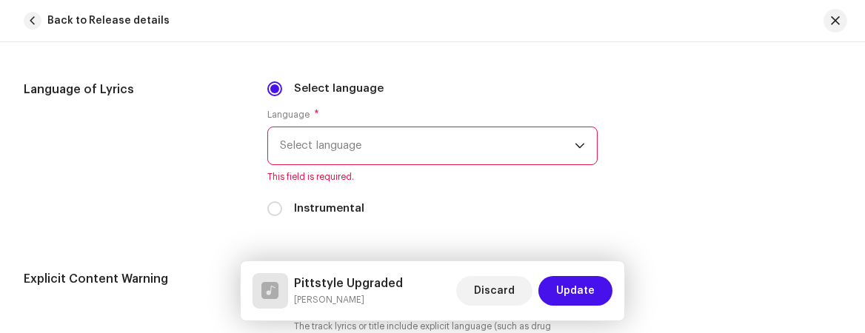
scroll to position [2388, 0]
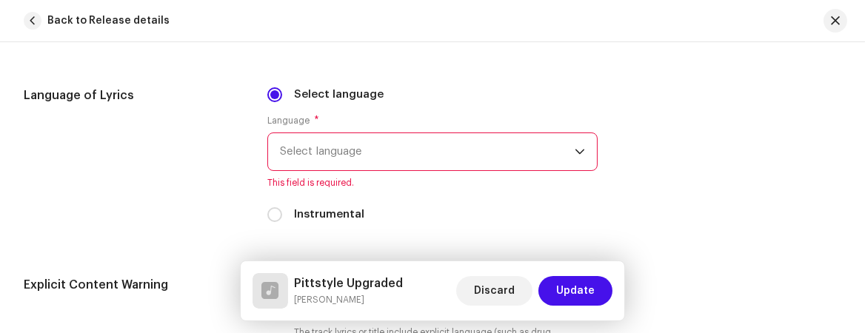
click at [330, 145] on span "Select language" at bounding box center [427, 151] width 295 height 37
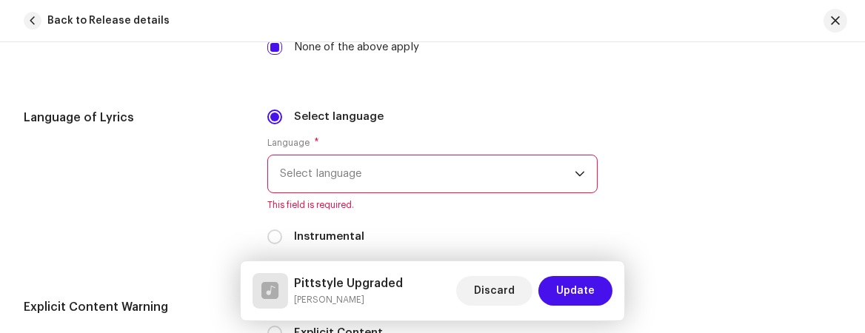
scroll to position [2360, 0]
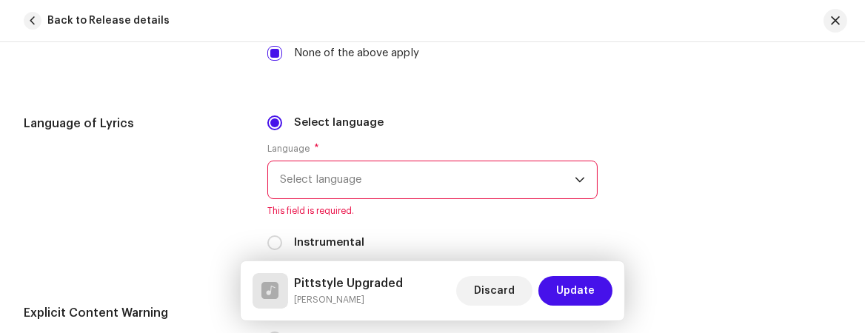
click at [334, 177] on span "Select language" at bounding box center [427, 179] width 295 height 37
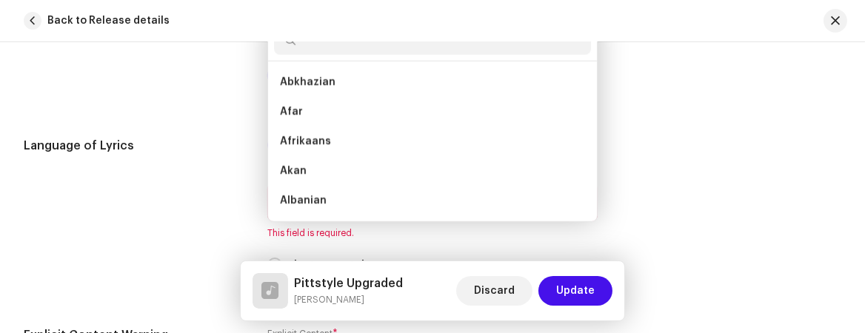
type input "e"
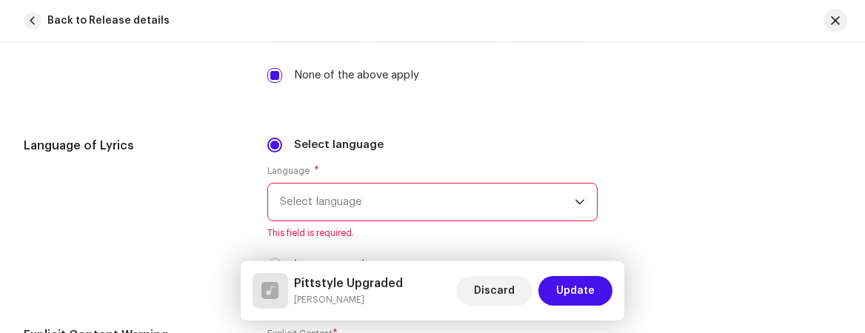
scroll to position [2331, 0]
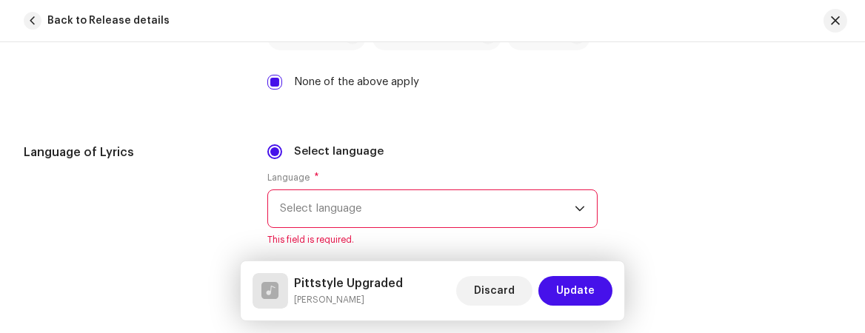
click at [309, 200] on span "Select language" at bounding box center [427, 208] width 295 height 37
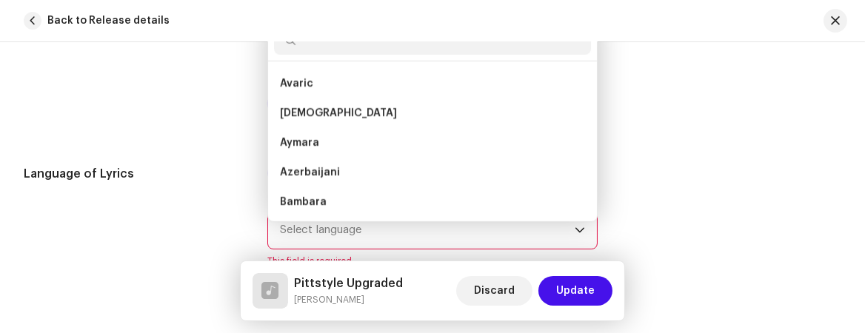
scroll to position [272, 0]
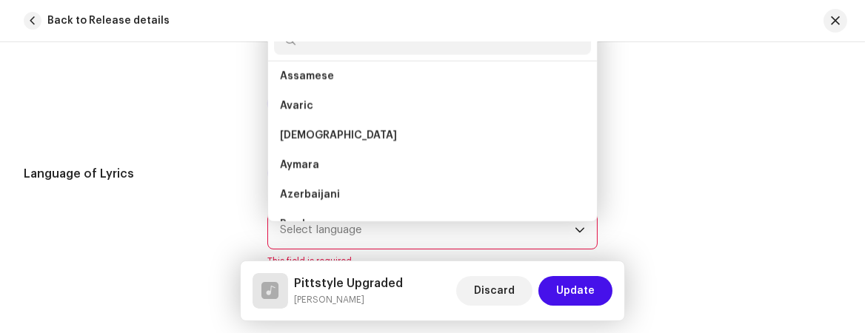
click at [321, 46] on input "text" at bounding box center [432, 40] width 317 height 30
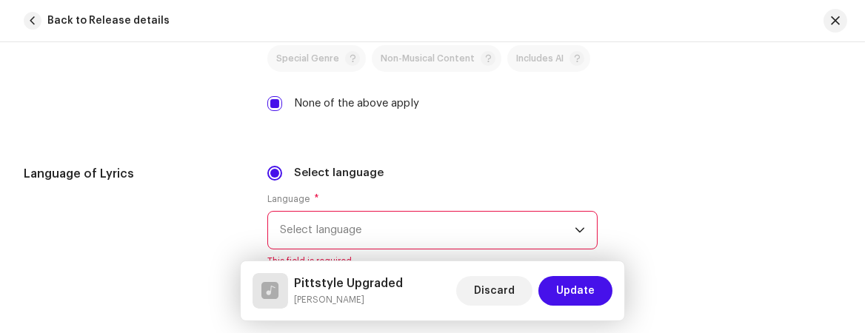
scroll to position [2303, 0]
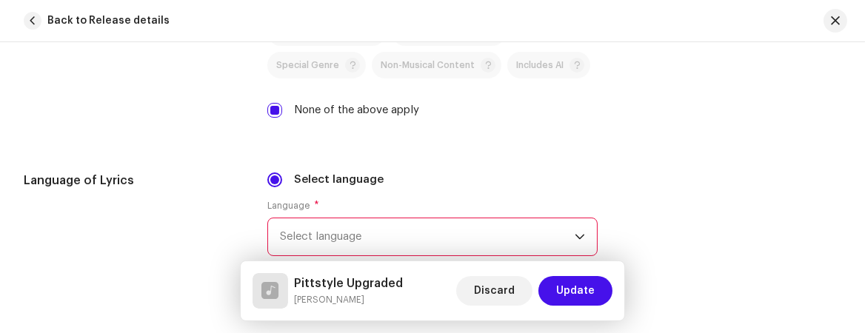
click at [361, 232] on span "Select language" at bounding box center [427, 236] width 295 height 37
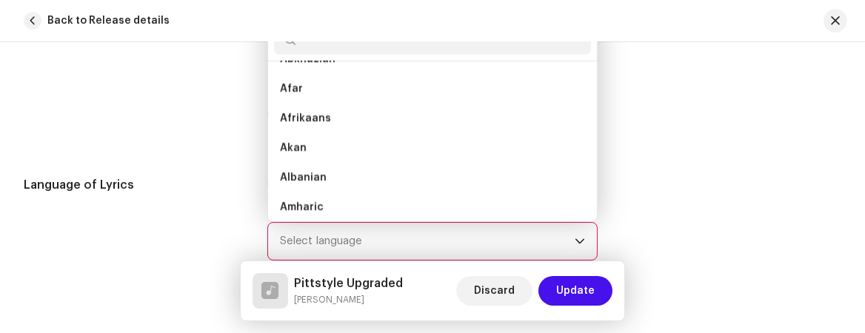
type input "e"
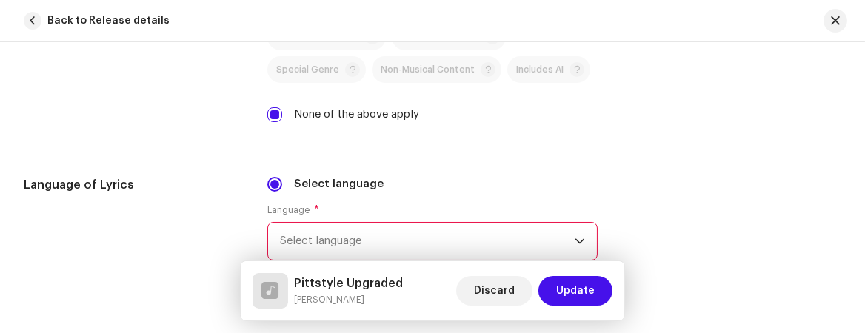
scroll to position [2292, 0]
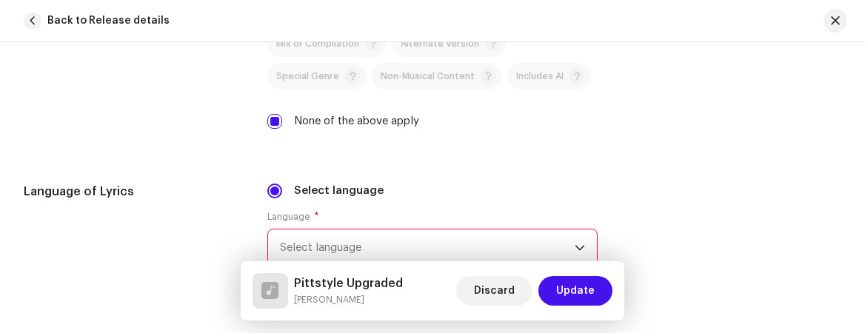
click at [375, 238] on span "Select language" at bounding box center [427, 248] width 295 height 37
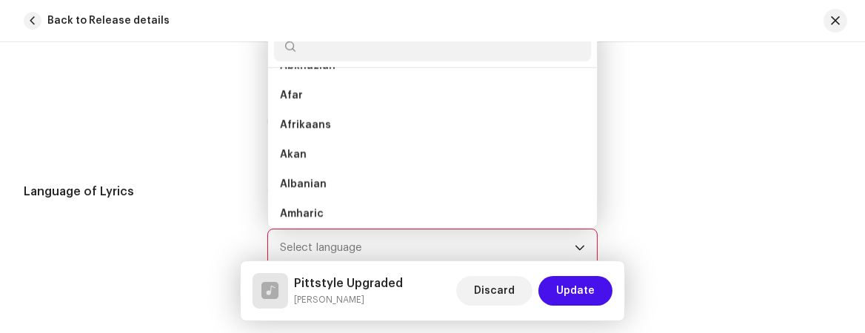
scroll to position [5, 0]
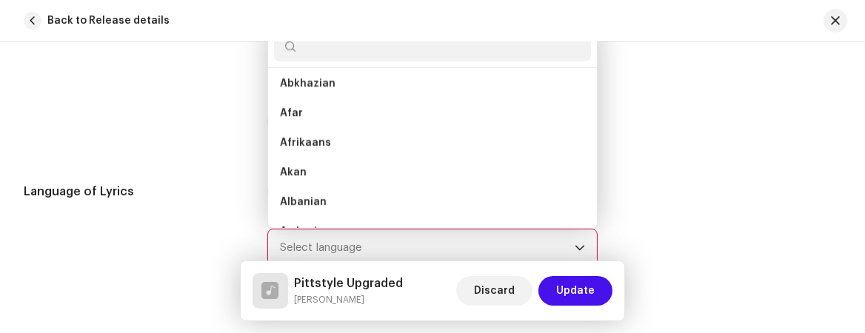
click at [308, 47] on input "text" at bounding box center [432, 47] width 317 height 30
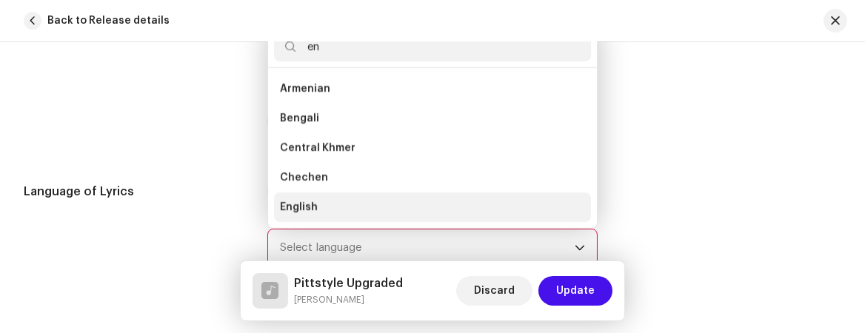
type input "en"
click at [299, 207] on span "English" at bounding box center [299, 207] width 38 height 15
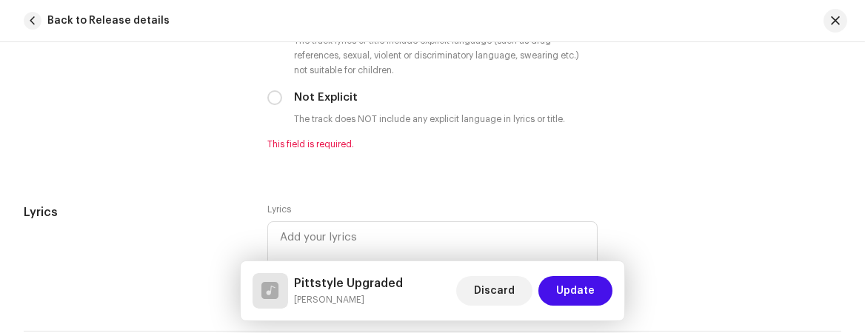
scroll to position [2588, 0]
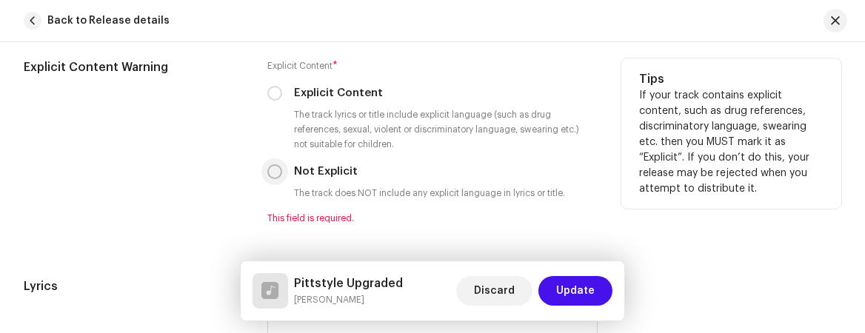
click at [275, 175] on input "Not Explicit" at bounding box center [274, 171] width 15 height 15
radio input "true"
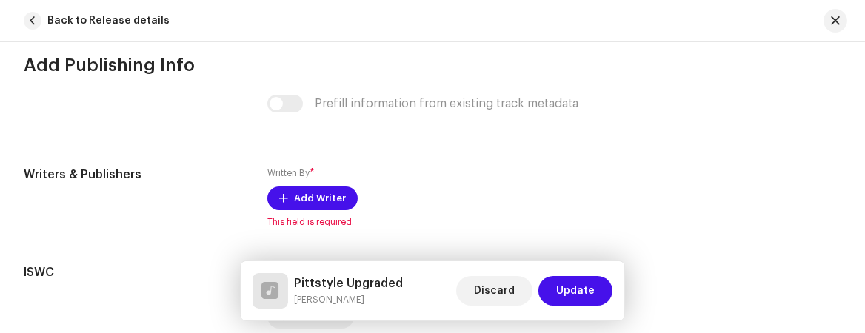
scroll to position [2959, 0]
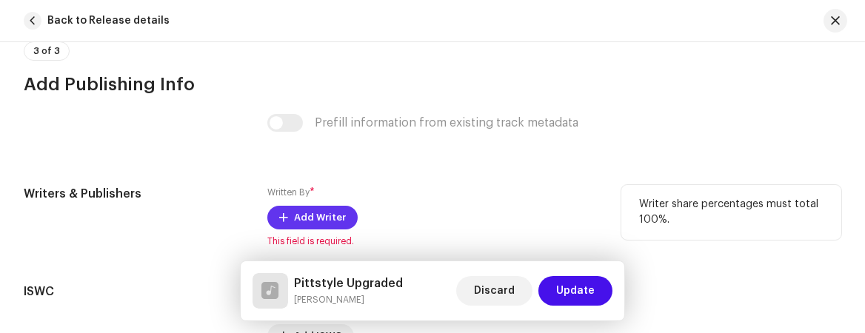
click at [297, 218] on span "Add Writer" at bounding box center [320, 218] width 52 height 30
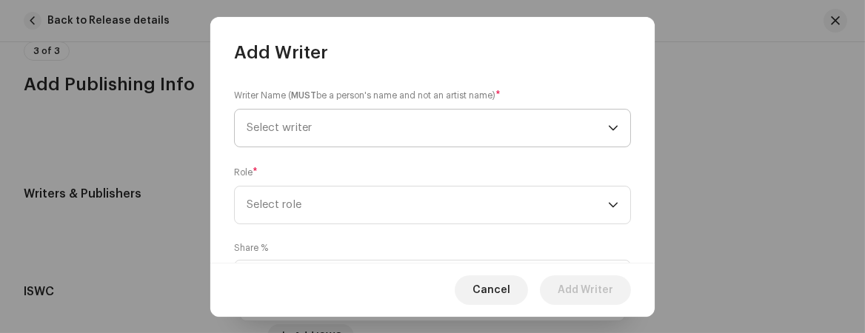
click at [312, 123] on span "Select writer" at bounding box center [279, 127] width 65 height 11
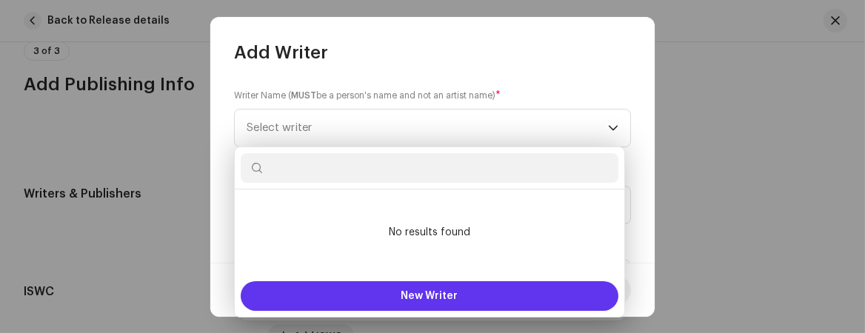
click at [447, 295] on span "New Writer" at bounding box center [429, 296] width 57 height 10
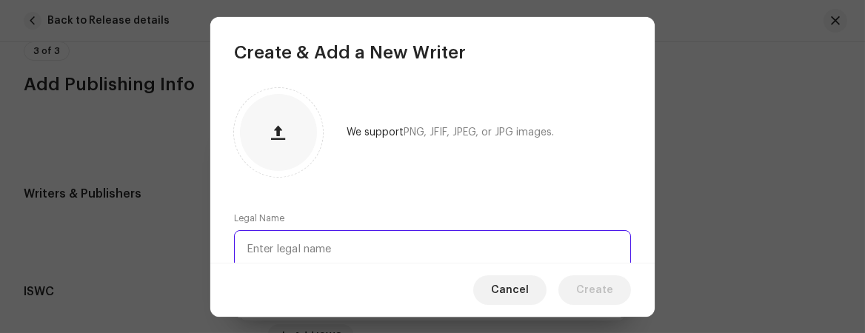
click at [306, 242] on input "text" at bounding box center [432, 249] width 397 height 39
type input "[PERSON_NAME]"
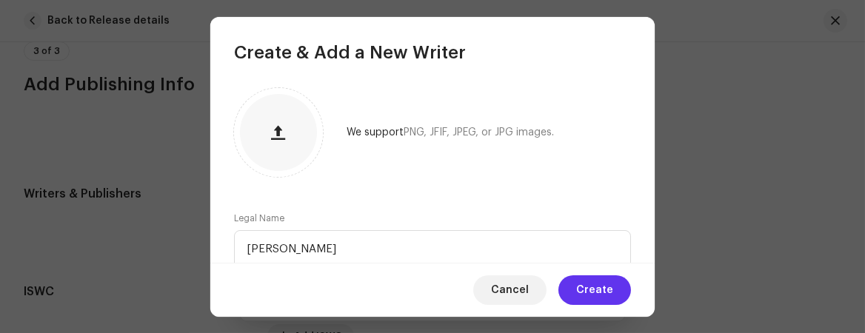
click at [584, 289] on span "Create" at bounding box center [594, 290] width 37 height 30
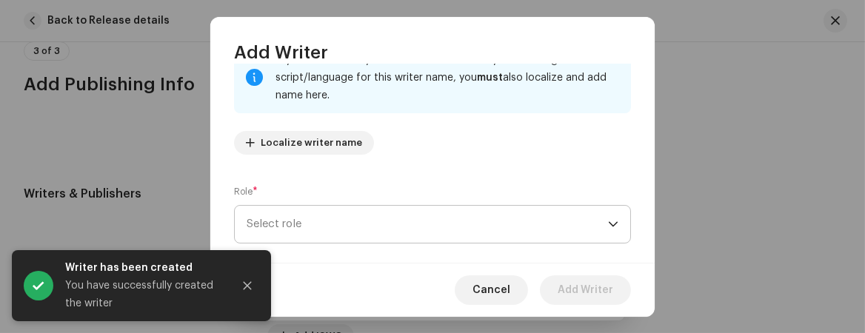
scroll to position [148, 0]
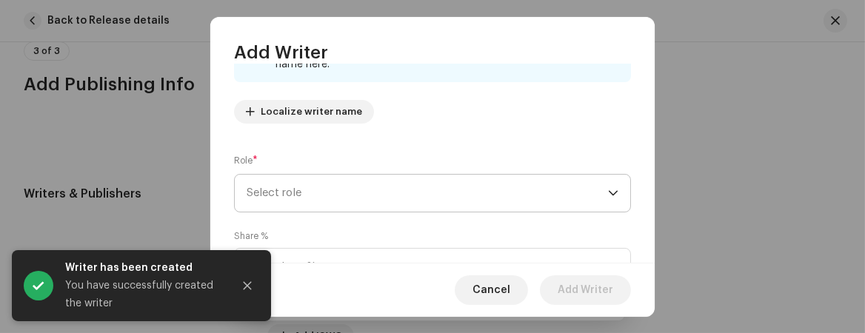
click at [318, 185] on span "Select role" at bounding box center [427, 193] width 361 height 37
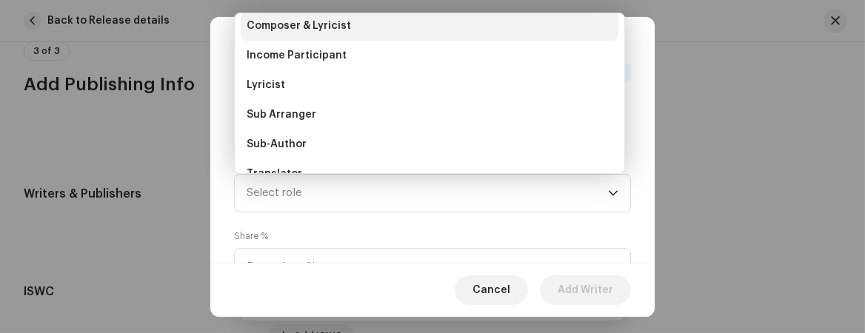
scroll to position [95, 0]
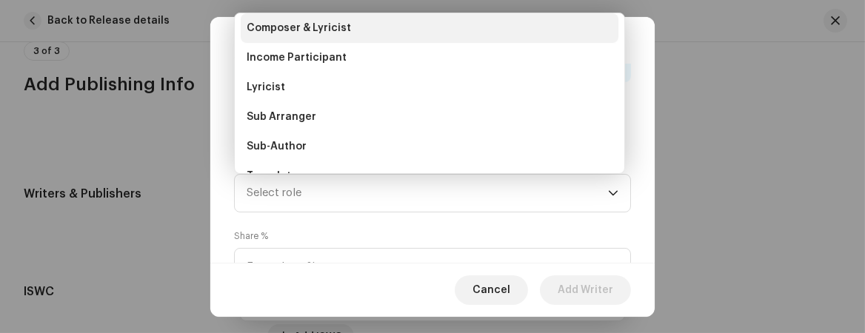
click at [304, 24] on span "Composer & Lyricist" at bounding box center [299, 28] width 104 height 15
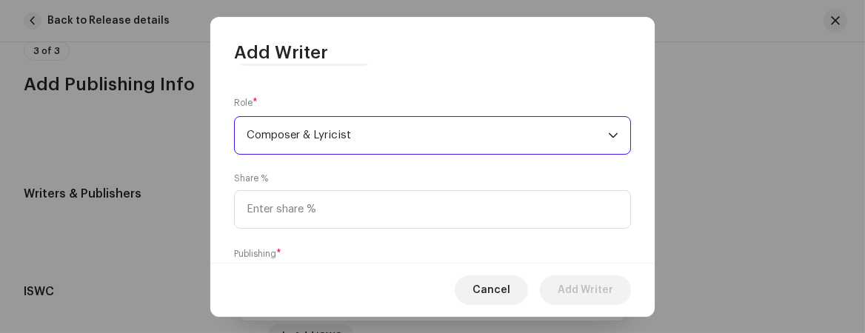
scroll to position [221, 0]
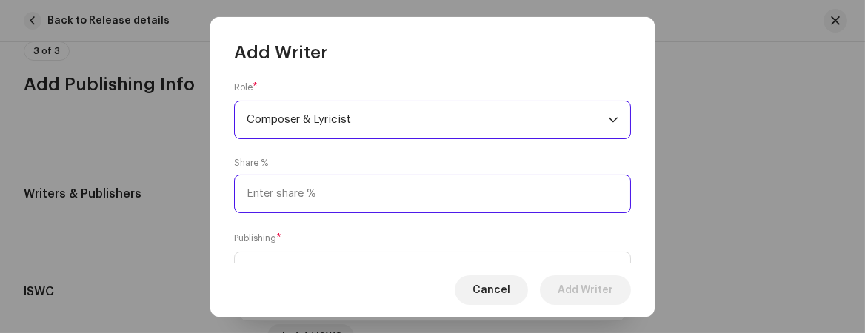
click at [332, 191] on input at bounding box center [432, 194] width 397 height 39
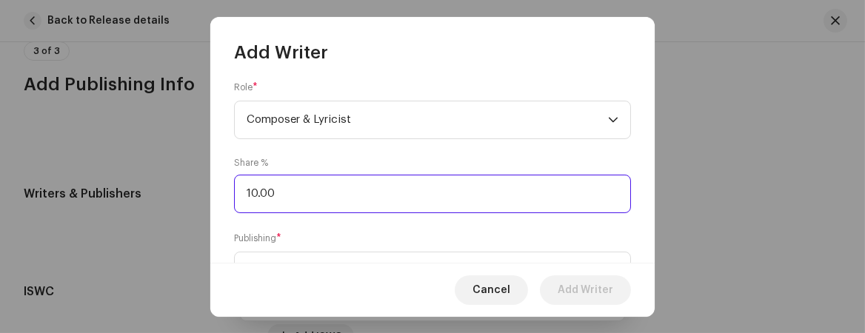
type input "100.00"
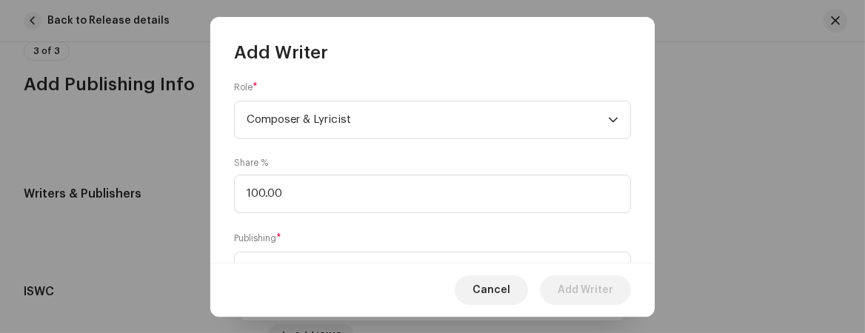
click at [337, 223] on div "Writer Name ( MUST be a person's name and not an artist name) * [PERSON_NAME] 1…" at bounding box center [432, 163] width 444 height 198
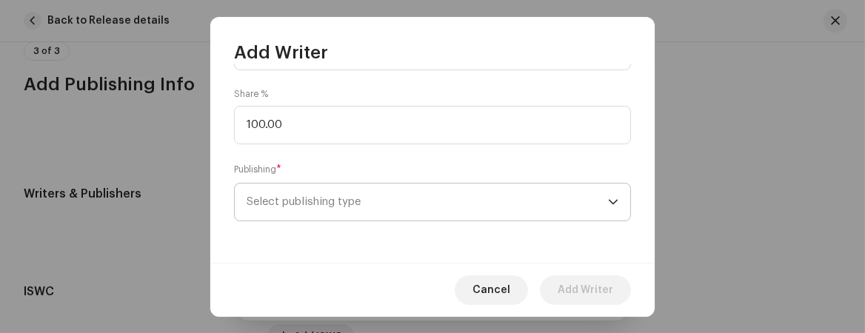
click at [375, 192] on span "Select publishing type" at bounding box center [427, 202] width 361 height 37
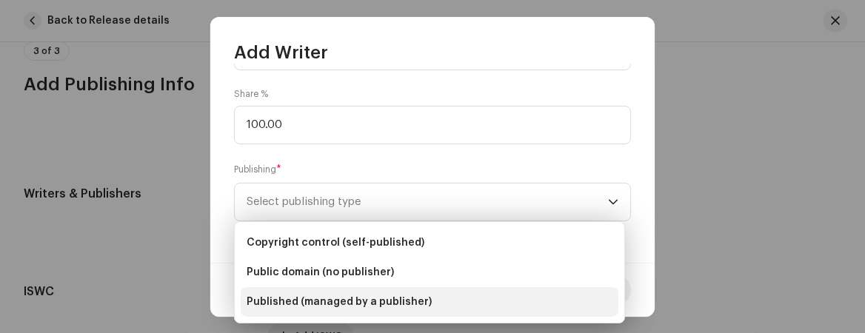
click at [324, 295] on span "Published (managed by a publisher)" at bounding box center [339, 302] width 185 height 15
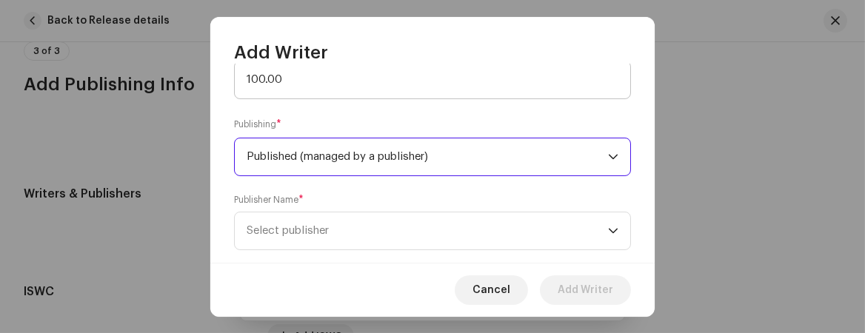
scroll to position [365, 0]
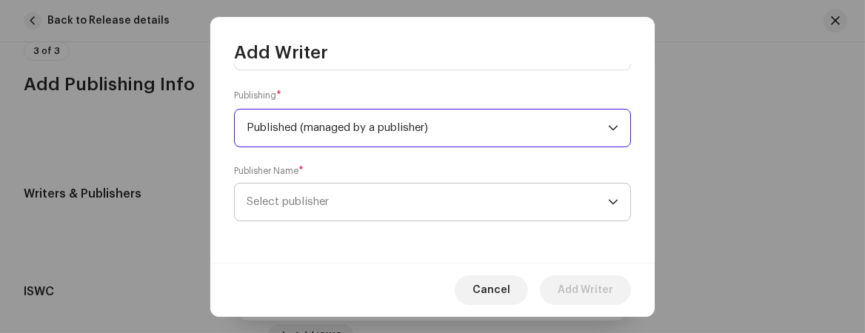
click at [274, 203] on span "Select publisher" at bounding box center [288, 201] width 82 height 11
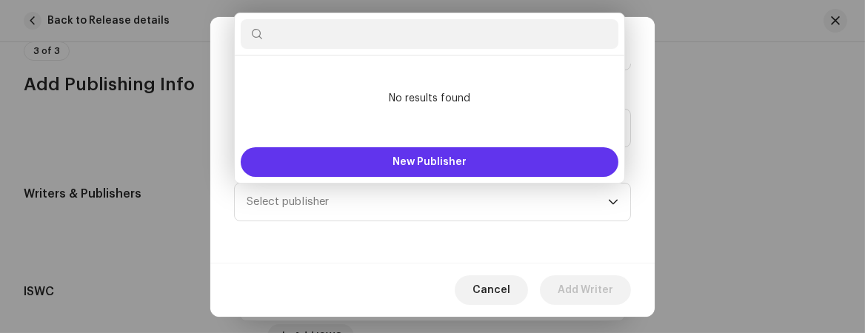
click at [392, 147] on button "New Publisher" at bounding box center [430, 162] width 378 height 30
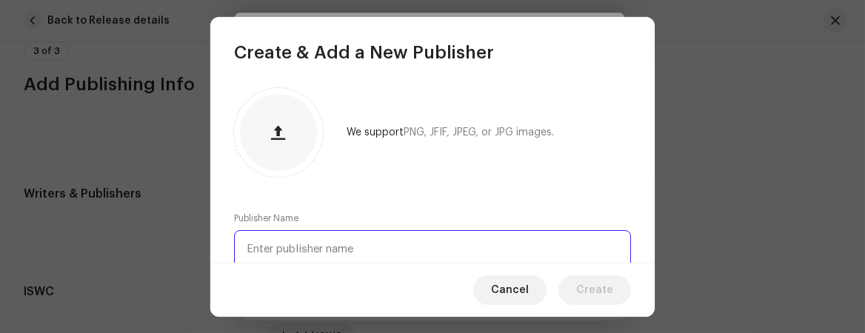
click at [303, 250] on input "text" at bounding box center [432, 249] width 397 height 39
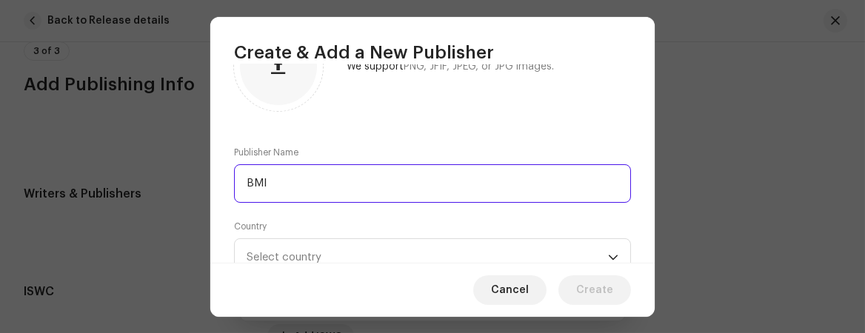
scroll to position [122, 0]
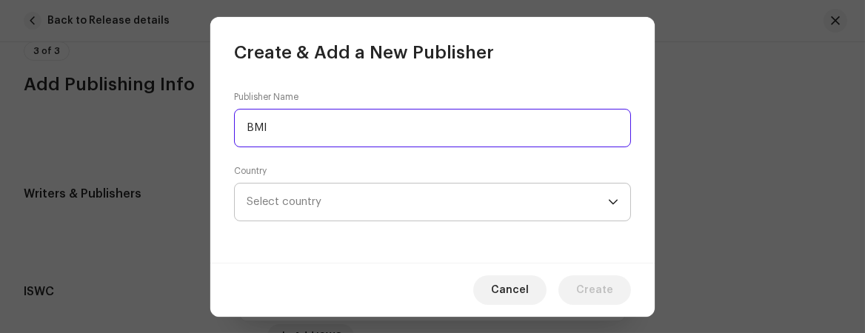
type input "BMI"
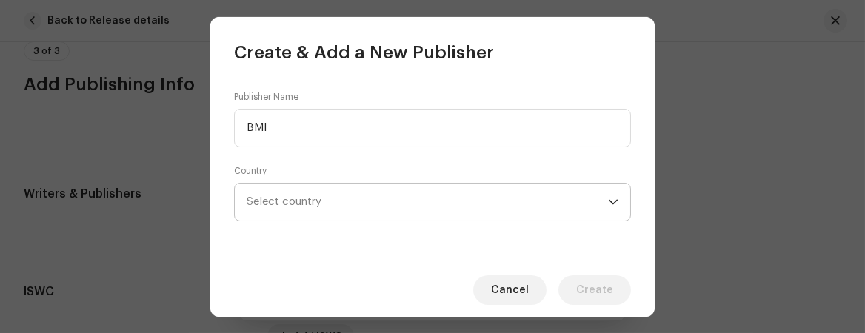
click at [331, 198] on span "Select country" at bounding box center [427, 202] width 361 height 37
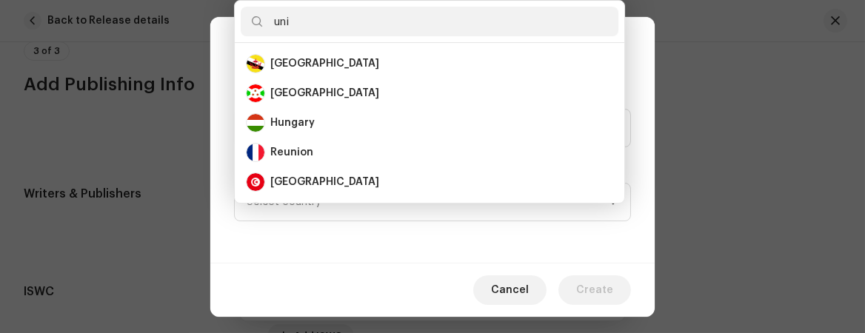
scroll to position [0, 0]
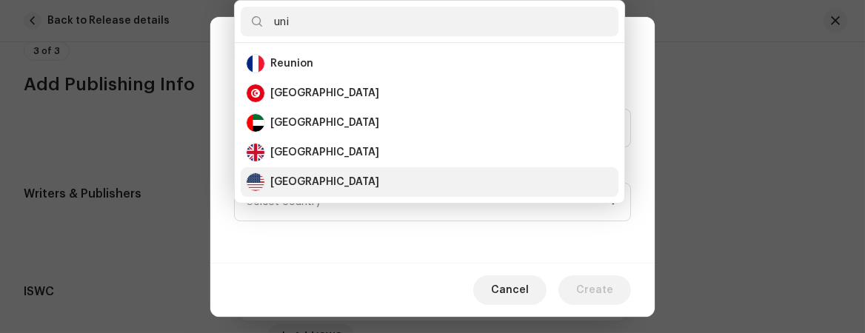
type input "uni"
click at [307, 172] on li "[GEOGRAPHIC_DATA]" at bounding box center [430, 182] width 378 height 30
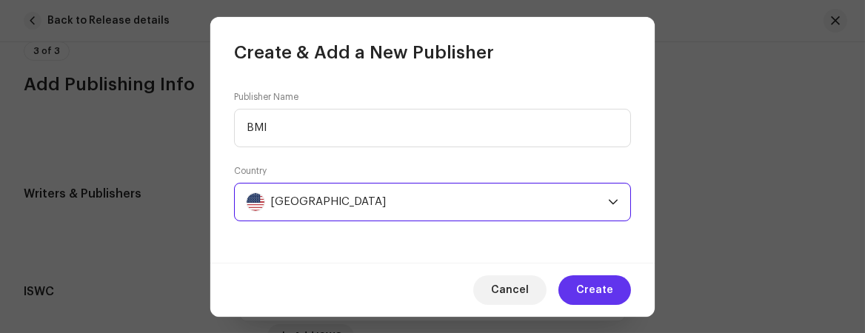
click at [597, 290] on span "Create" at bounding box center [594, 290] width 37 height 30
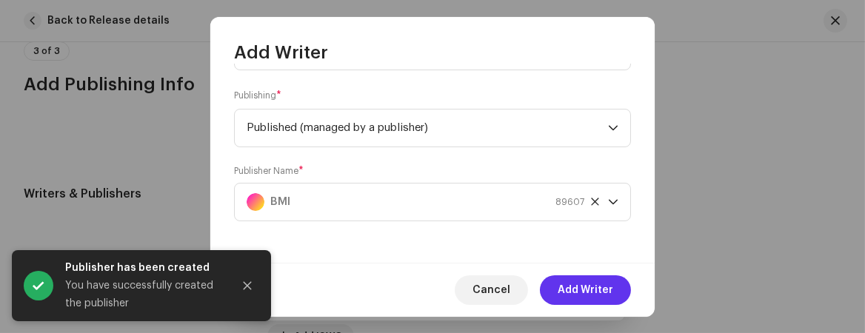
click at [596, 286] on span "Add Writer" at bounding box center [586, 290] width 56 height 30
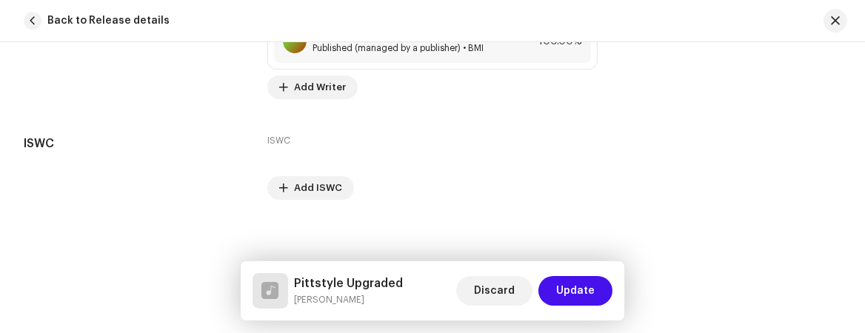
scroll to position [3161, 0]
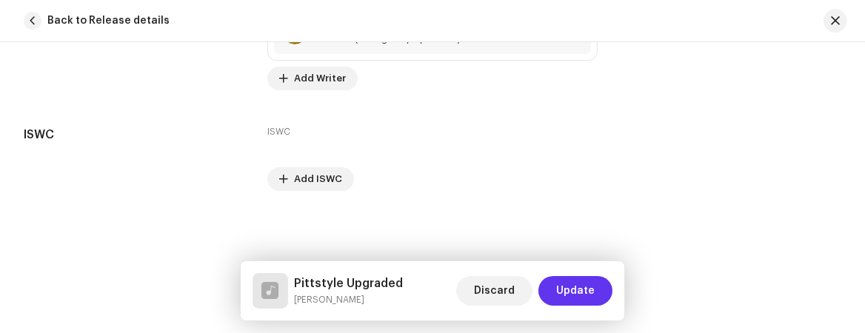
click at [577, 284] on span "Update" at bounding box center [575, 291] width 39 height 30
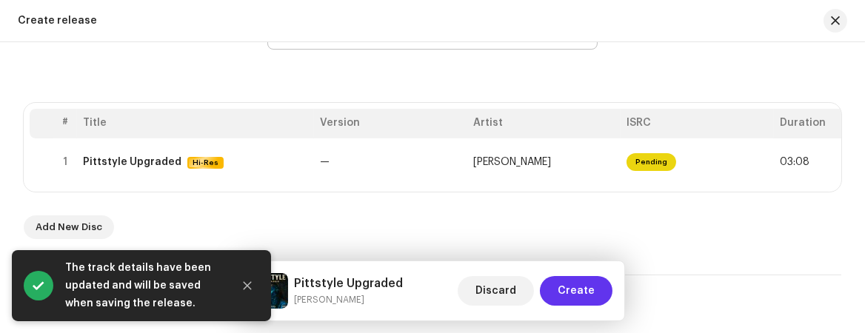
click at [599, 292] on button "Create" at bounding box center [576, 291] width 73 height 30
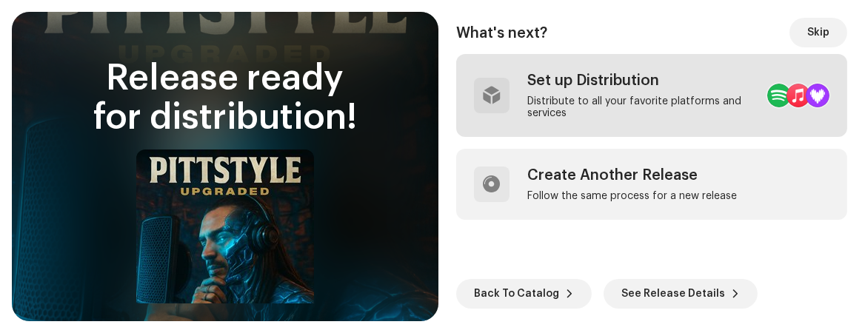
click at [584, 88] on div "Set up Distribution" at bounding box center [641, 81] width 228 height 18
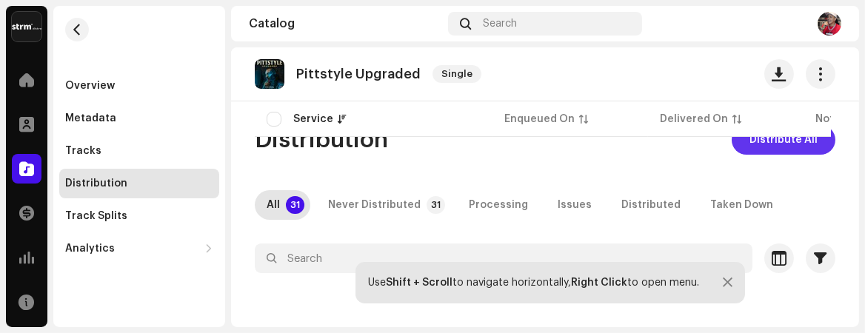
click at [783, 147] on span "Distribute All" at bounding box center [783, 140] width 68 height 30
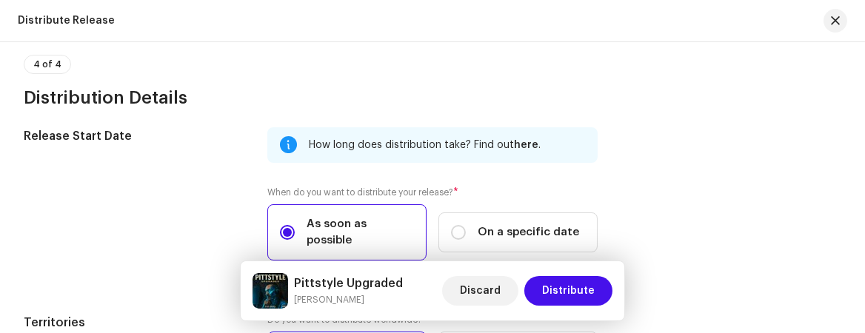
scroll to position [2416, 0]
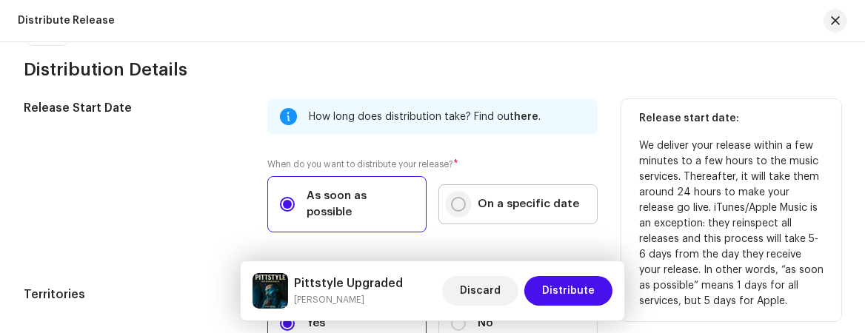
click at [454, 197] on input "On a specific date" at bounding box center [458, 204] width 15 height 15
radio input "true"
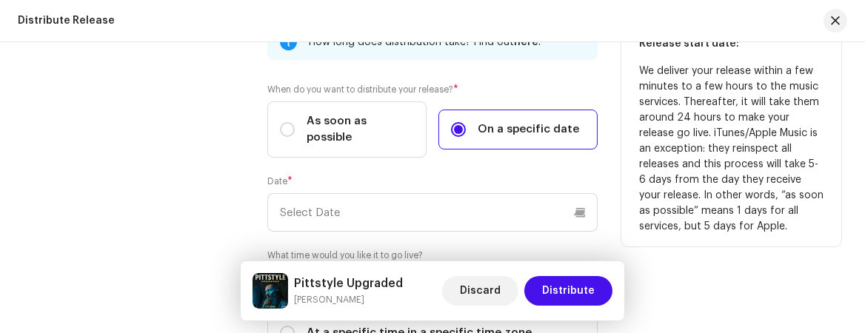
scroll to position [2564, 0]
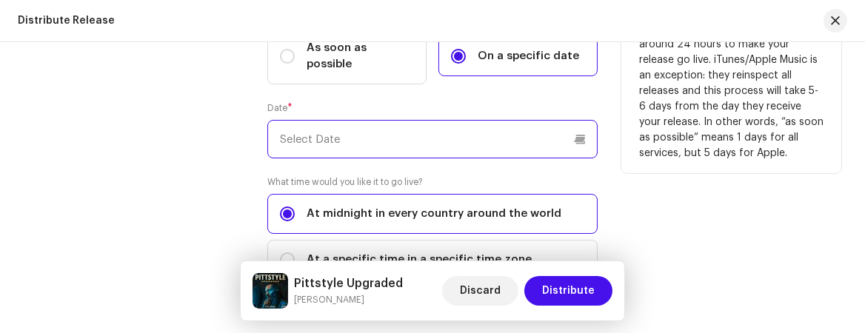
click at [583, 120] on input "text" at bounding box center [432, 139] width 330 height 39
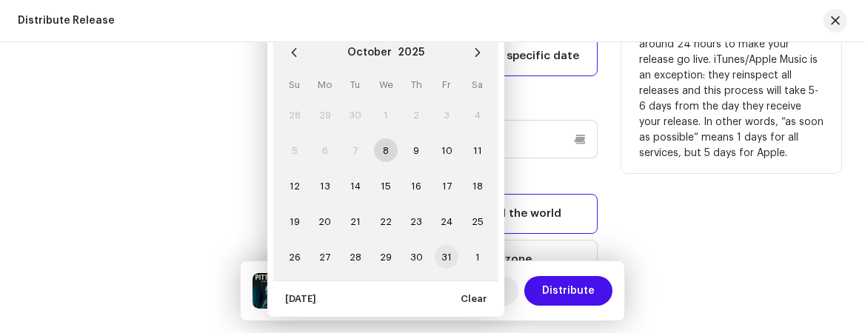
click at [446, 245] on span "31" at bounding box center [447, 257] width 24 height 24
type input "[DATE]"
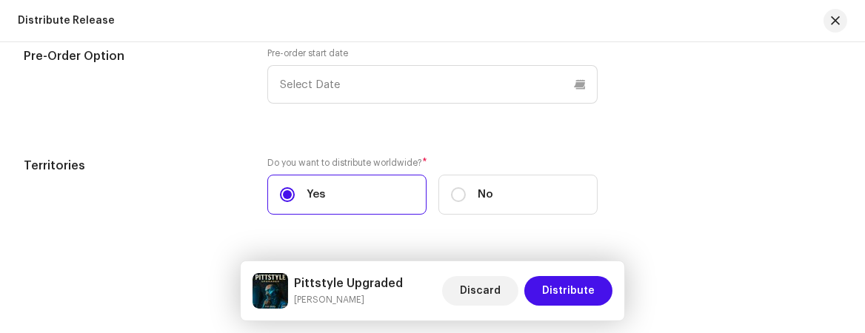
scroll to position [2860, 0]
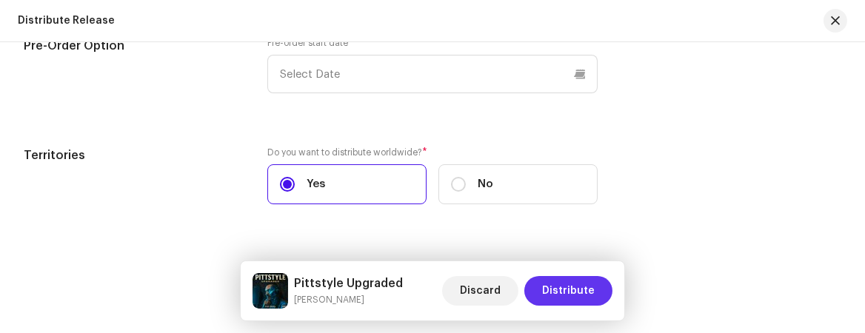
click at [575, 295] on span "Distribute" at bounding box center [568, 291] width 53 height 30
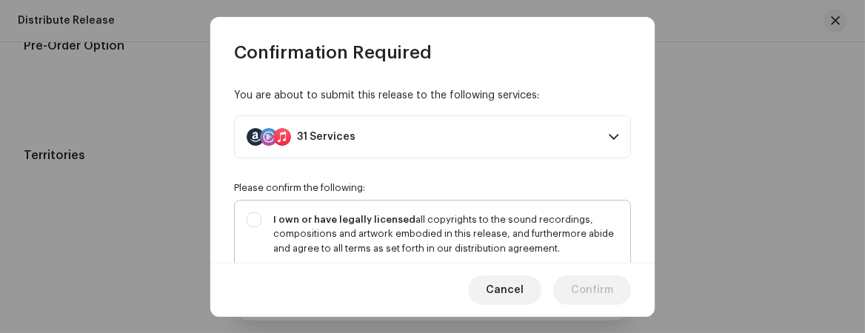
click at [257, 218] on div "I own or have legally licensed all copyrights to the sound recordings, composit…" at bounding box center [432, 249] width 395 height 97
checkbox input "true"
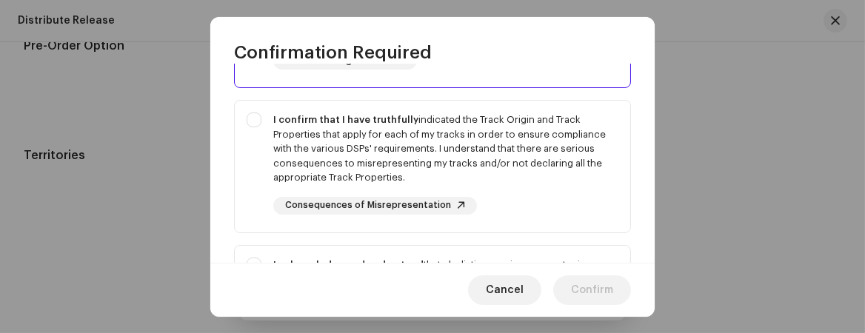
scroll to position [221, 0]
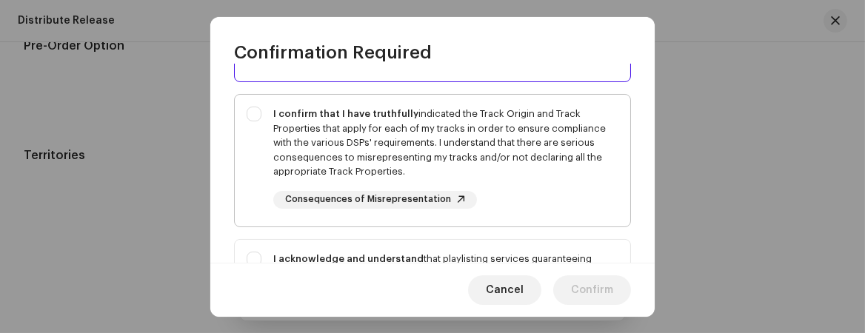
click at [255, 114] on div "I confirm that I have truthfully indicated the Track Origin and Track Propertie…" at bounding box center [432, 158] width 395 height 126
checkbox input "true"
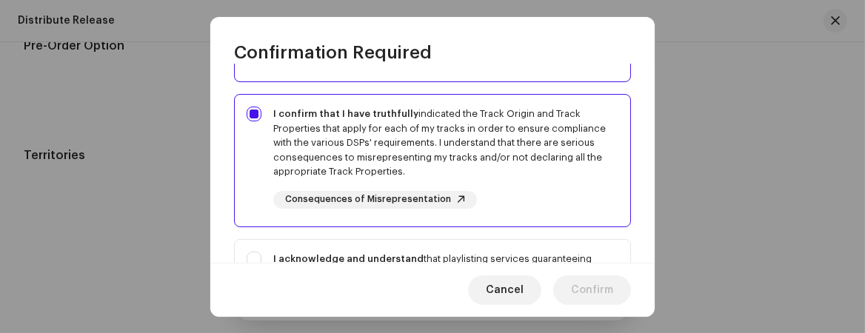
scroll to position [296, 0]
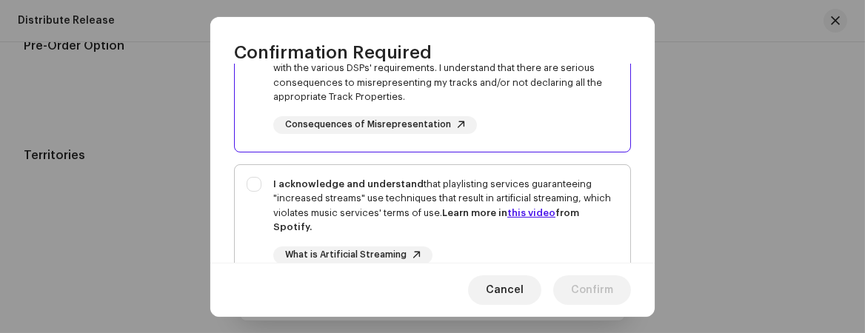
click at [255, 185] on div "I acknowledge and understand that playlisting services guaranteeing "increased …" at bounding box center [432, 232] width 395 height 135
checkbox input "true"
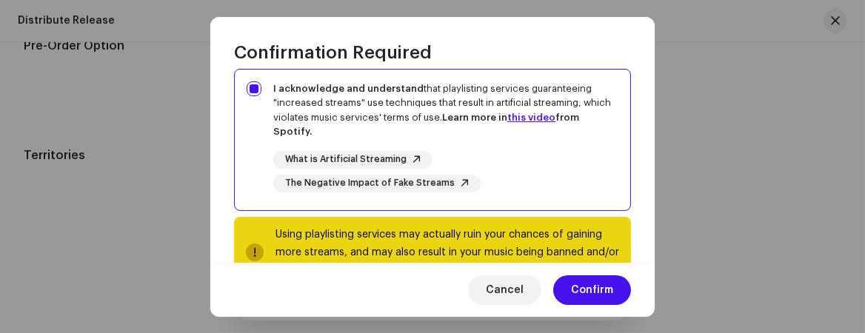
scroll to position [437, 0]
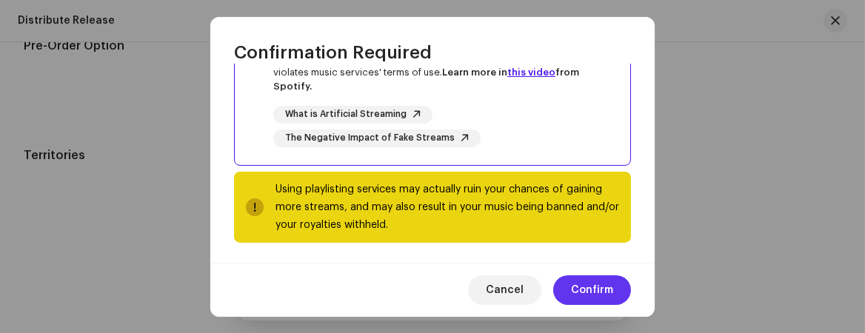
click at [592, 284] on span "Confirm" at bounding box center [592, 290] width 42 height 30
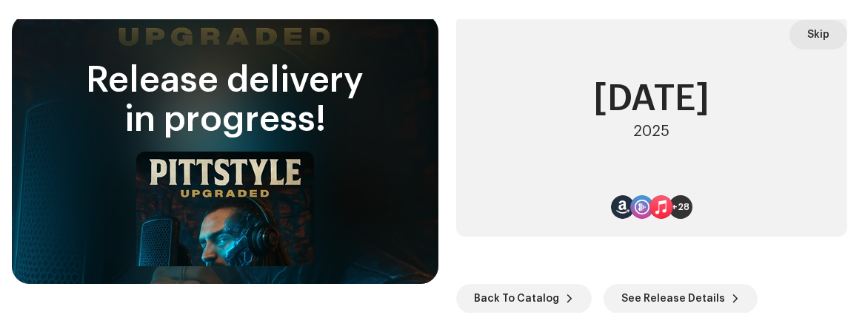
scroll to position [17, 0]
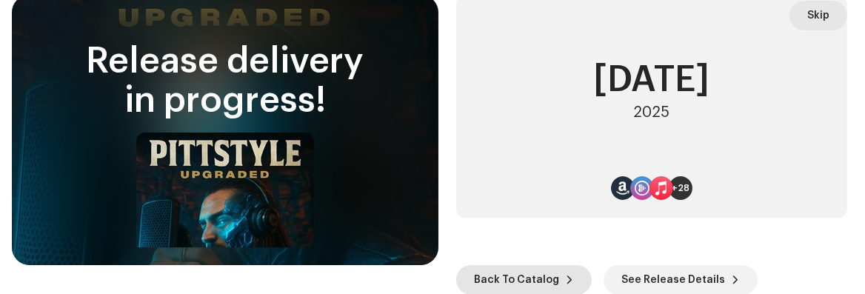
click at [680, 294] on html "[PERSON_NAME] Home Profile Catalog Transactions Analytics Resources Marketplace…" at bounding box center [432, 147] width 865 height 294
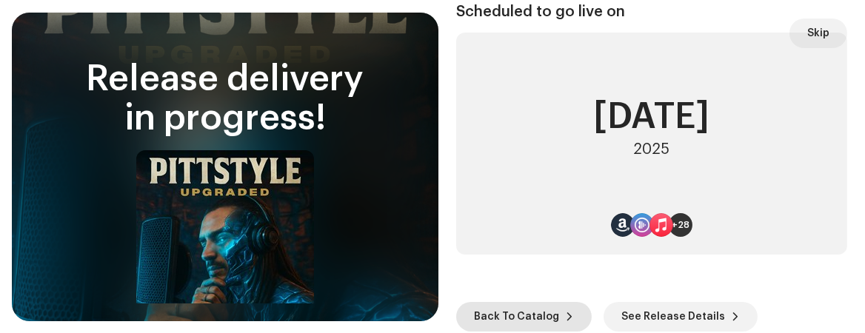
scroll to position [0, 0]
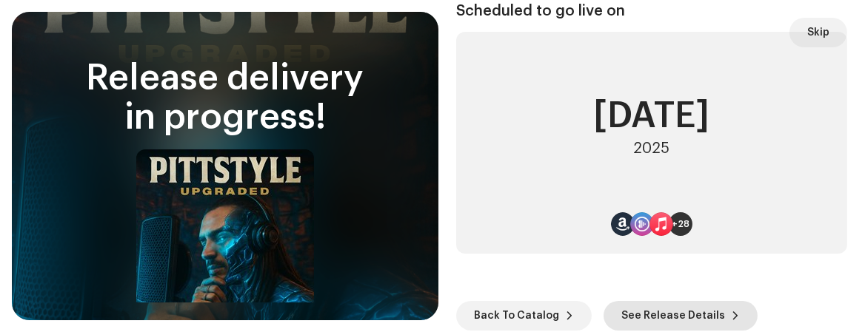
click at [692, 311] on span "See Release Details" at bounding box center [673, 316] width 104 height 30
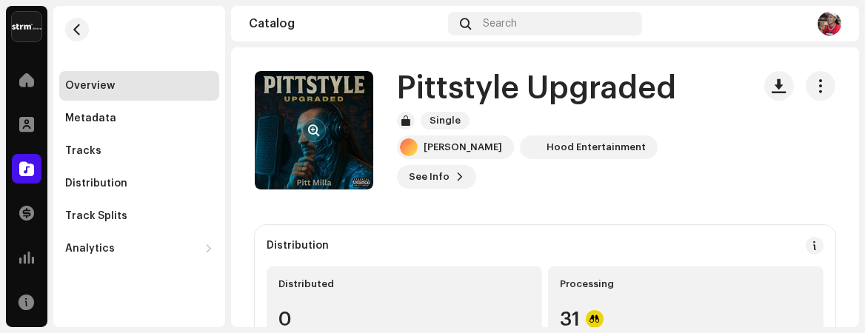
scroll to position [73, 0]
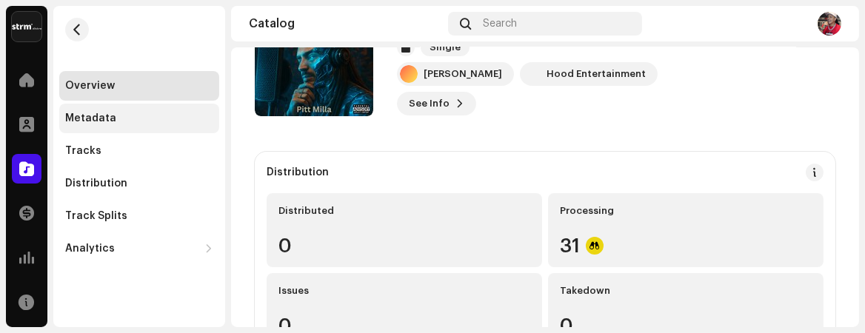
click at [111, 116] on div "Metadata" at bounding box center [90, 119] width 51 height 12
